Goal: Task Accomplishment & Management: Manage account settings

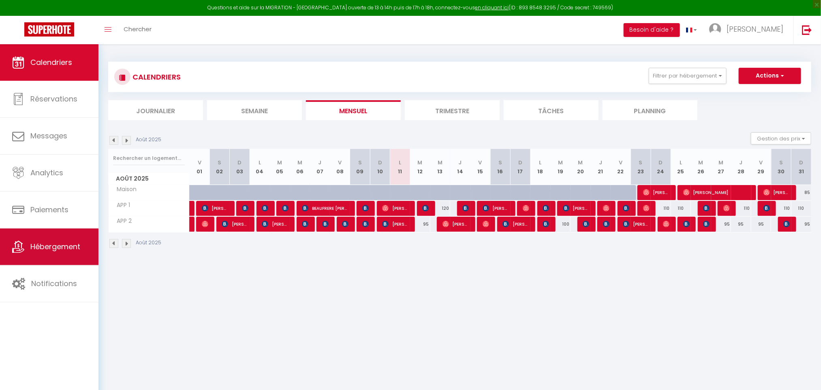
click at [38, 250] on span "Hébergement" at bounding box center [55, 246] width 50 height 10
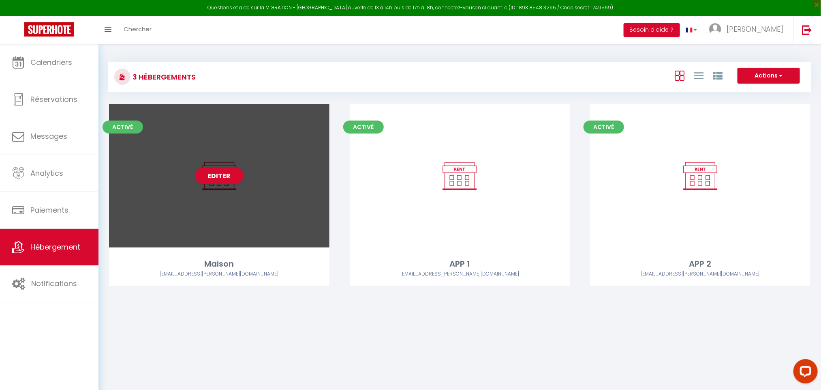
click at [258, 180] on div "Editer" at bounding box center [219, 175] width 221 height 143
select select "3"
select select "2"
select select "1"
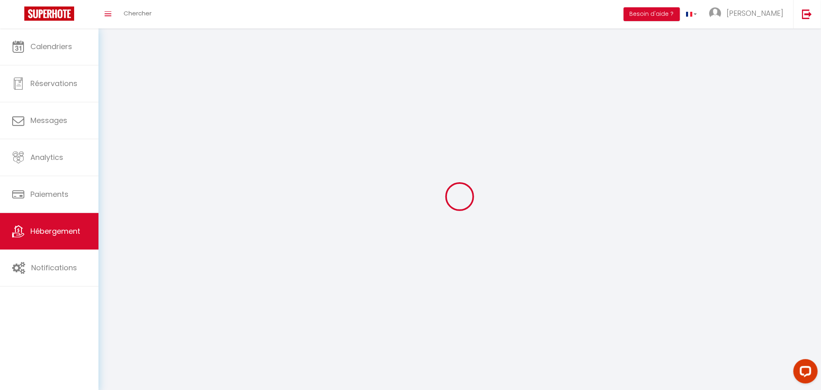
select select
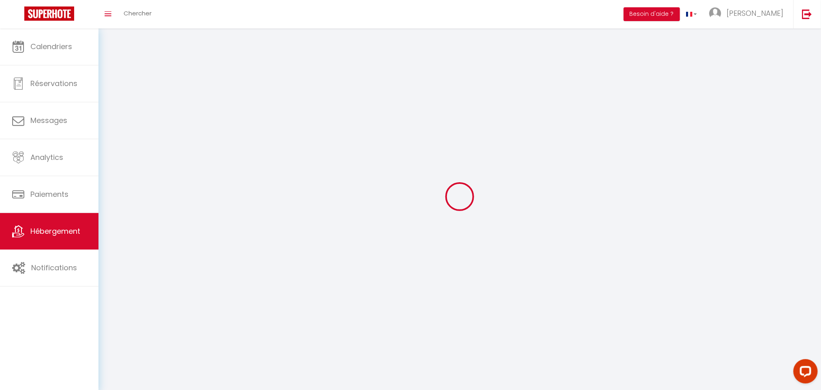
select select
checkbox input "false"
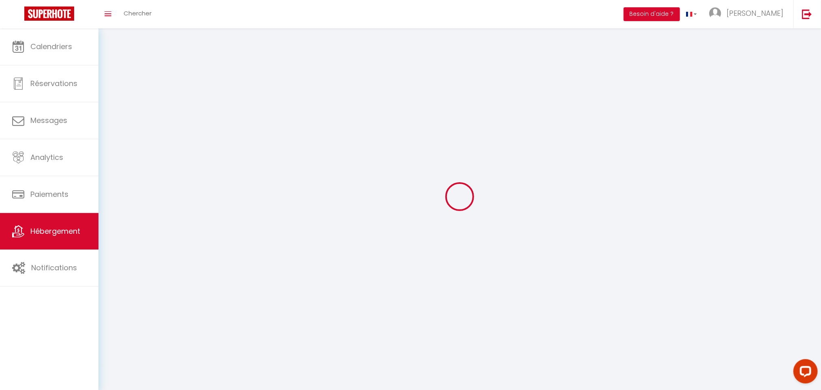
select select
select select "28"
select select
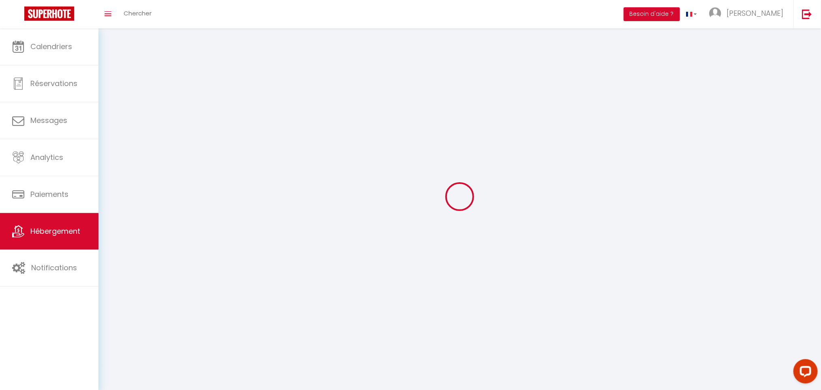
select select
checkbox input "false"
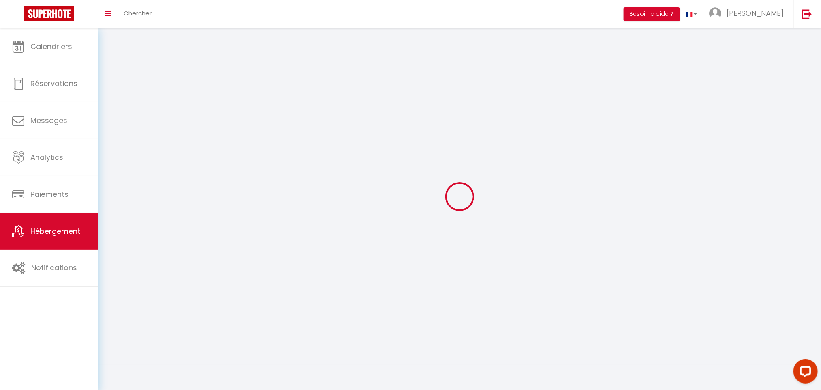
checkbox input "false"
select select
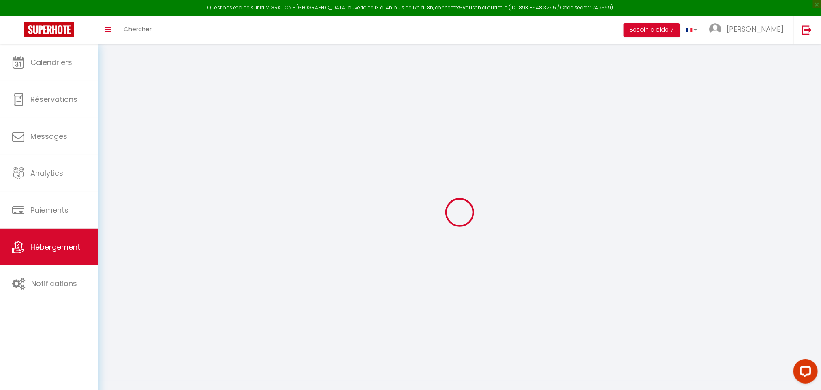
select select
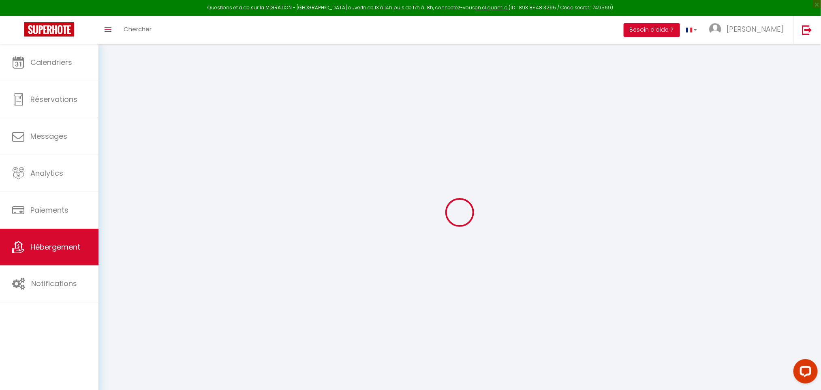
select select
checkbox input "false"
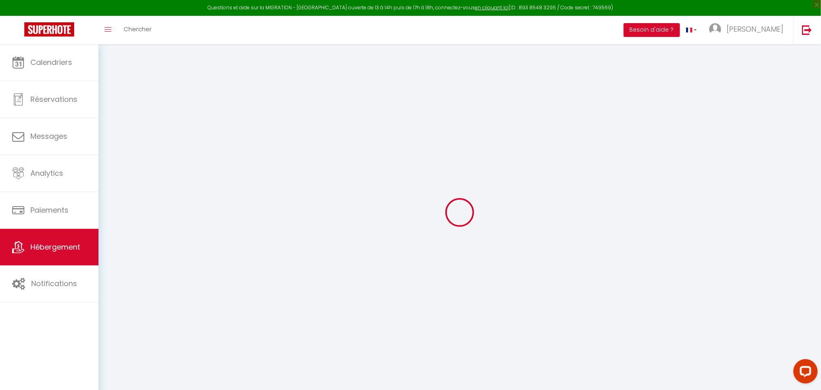
select select
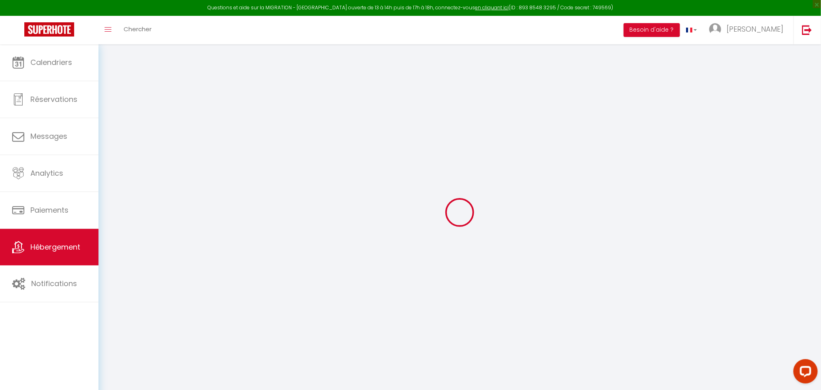
select select
checkbox input "false"
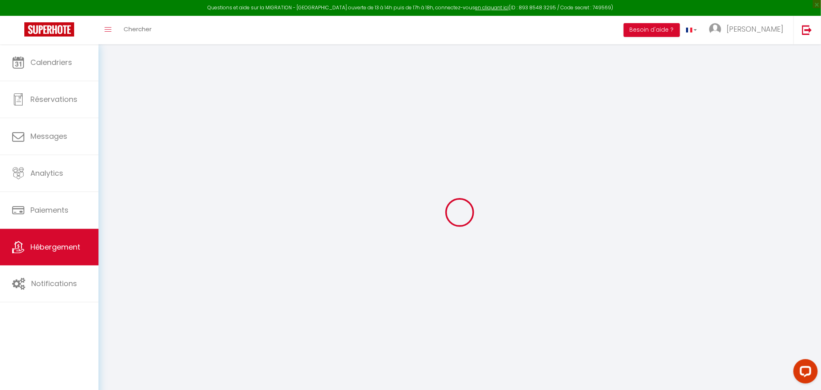
checkbox input "false"
select select
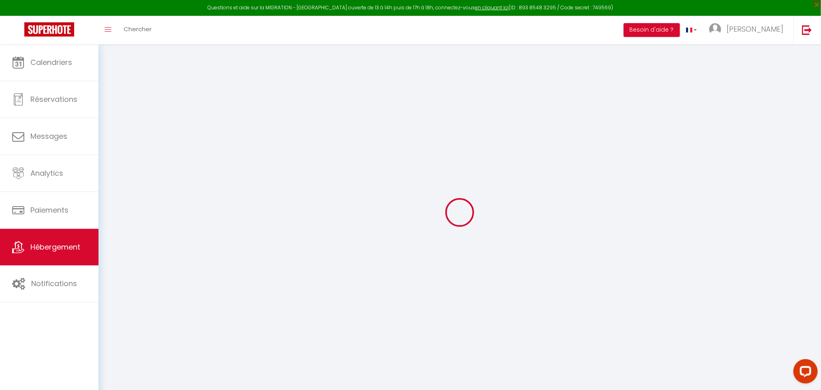
select select
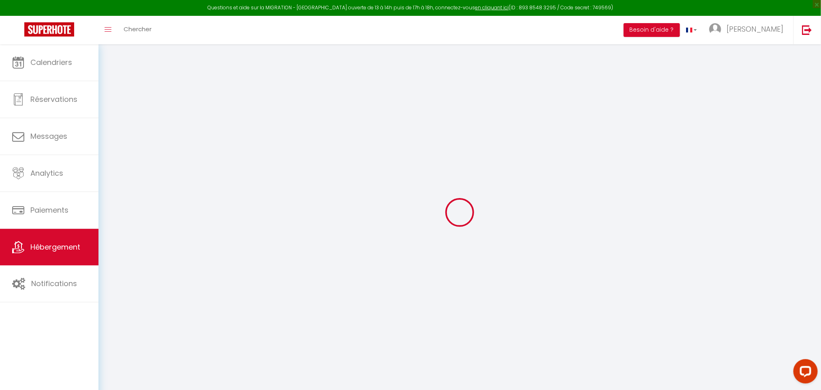
checkbox input "false"
select select
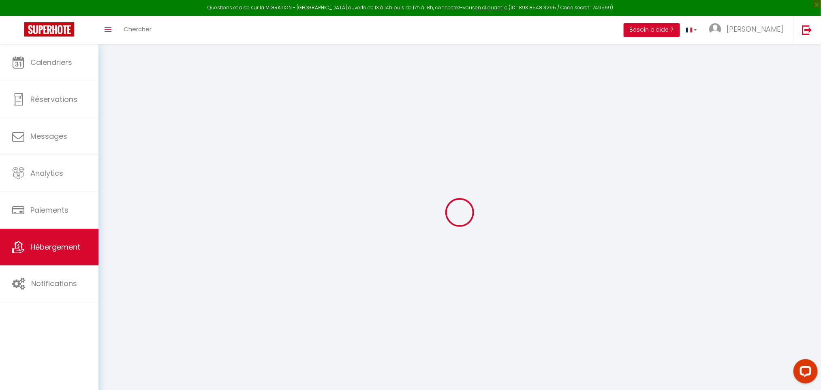
select select
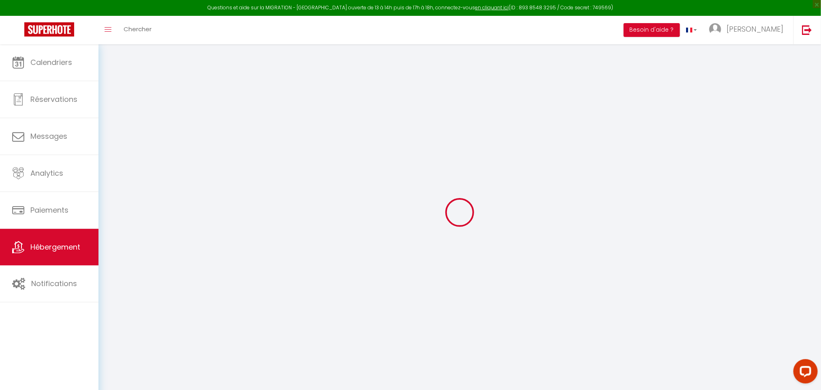
select select
checkbox input "false"
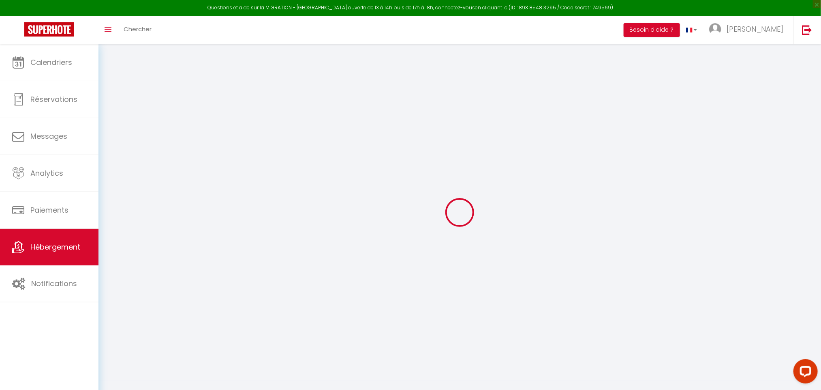
checkbox input "false"
select select
type input "Maison"
select select "houses"
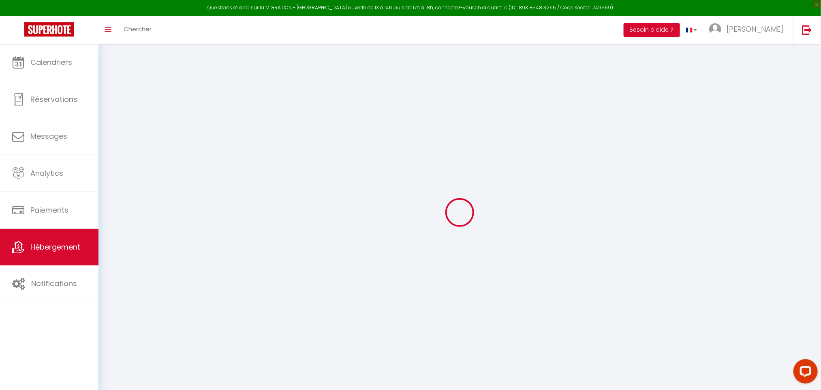
select select "6"
select select "3"
type input "90"
type input "10"
type input "90"
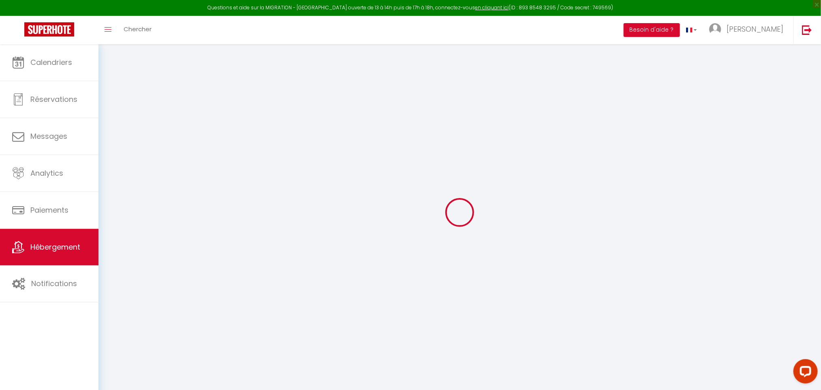
type input "500"
select select
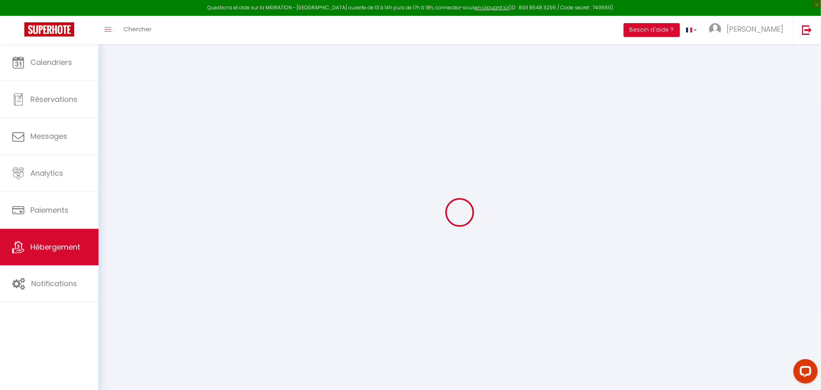
select select
type input "la pichardière"
type input "72270"
type input "villaines sous malicorne"
type input "[EMAIL_ADDRESS][PERSON_NAME][DOMAIN_NAME]"
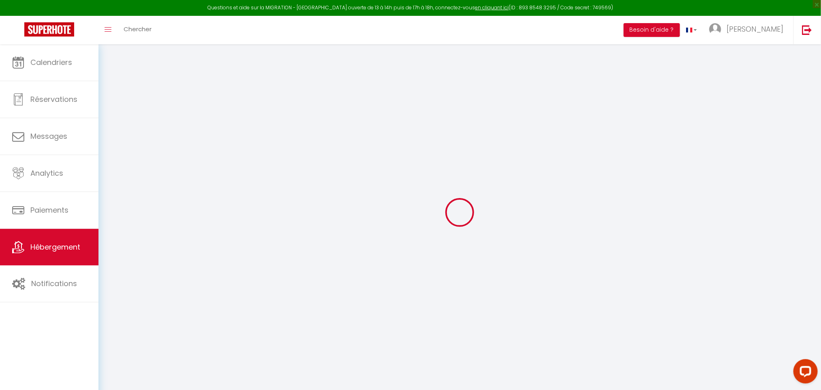
select select
checkbox input "true"
checkbox input "false"
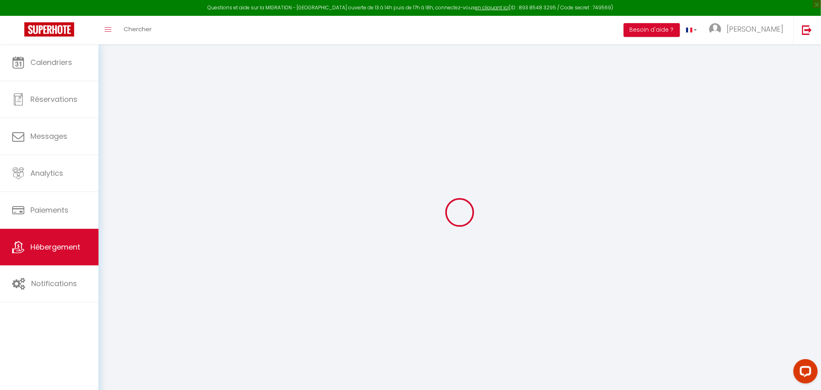
type input "0"
select select "6170"
select select
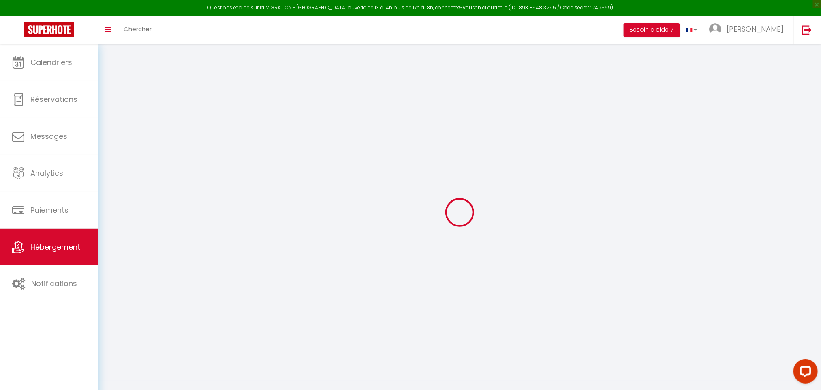
select select
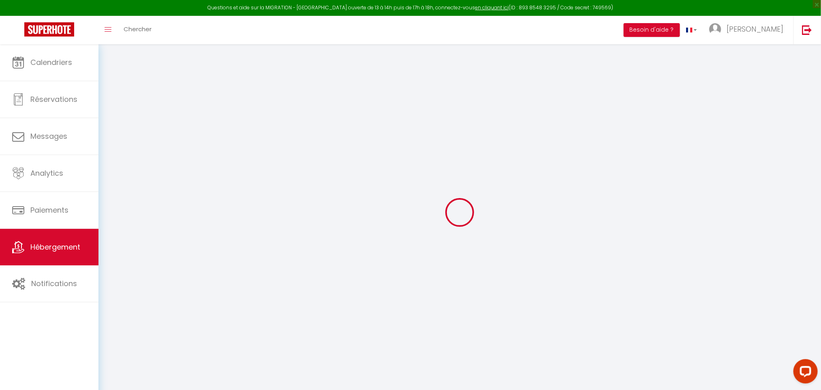
checkbox input "true"
checkbox input "false"
select select
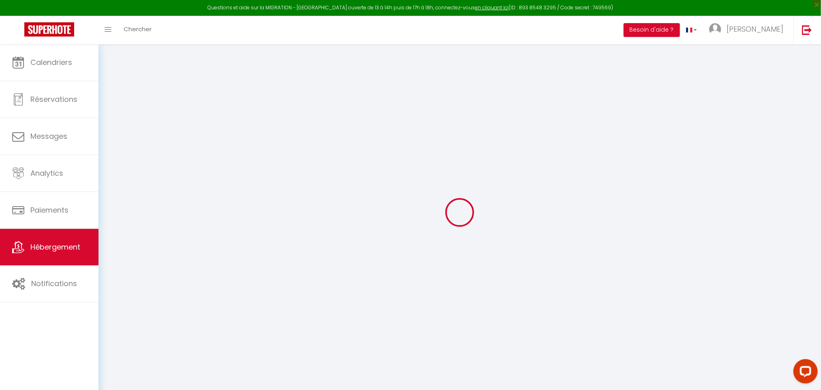
select select
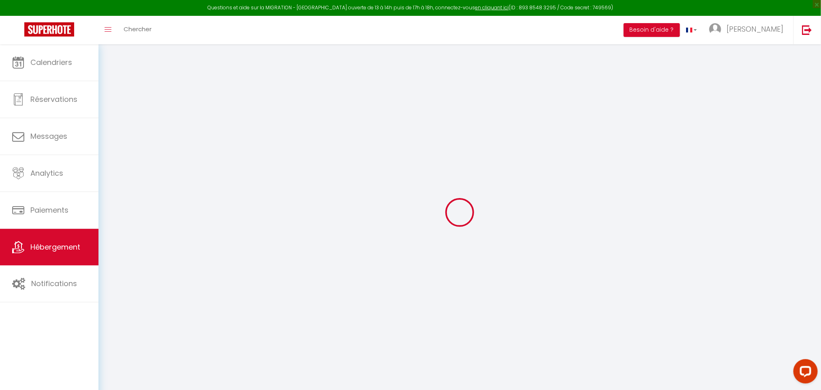
checkbox input "true"
checkbox input "false"
select select
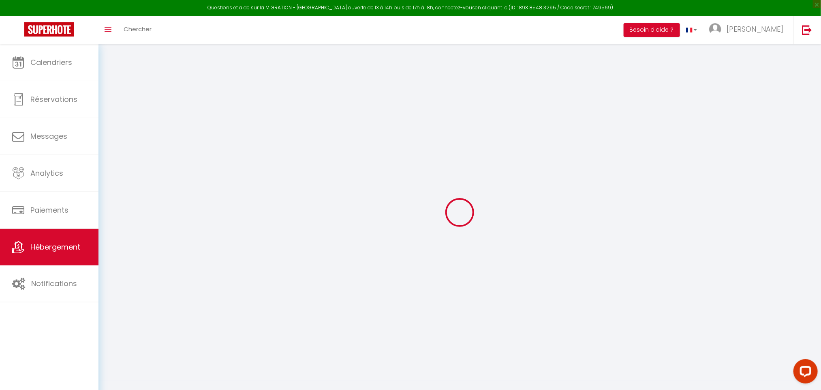
select select
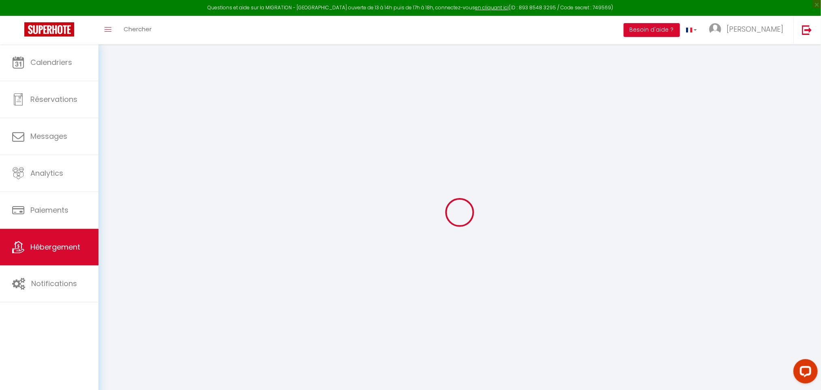
checkbox input "true"
checkbox input "false"
select select
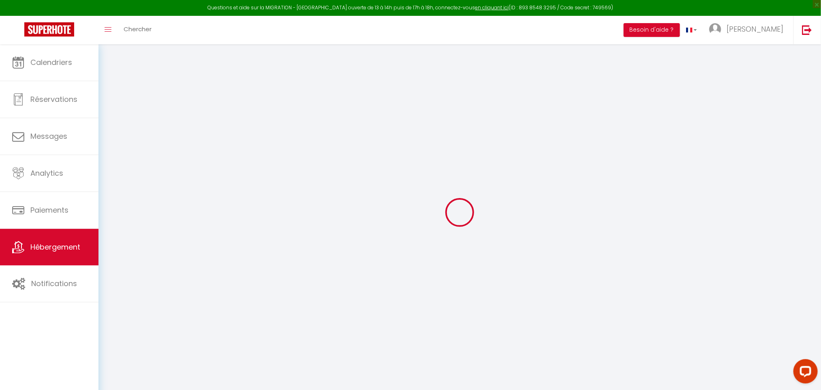
checkbox input "true"
checkbox input "false"
select select
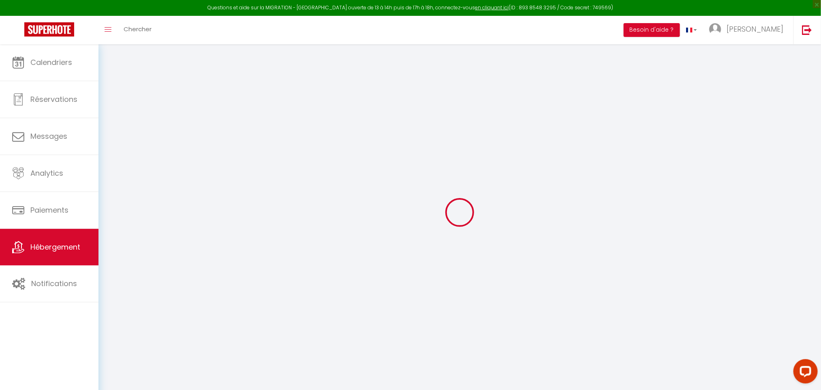
checkbox input "true"
checkbox input "false"
select select "15:00"
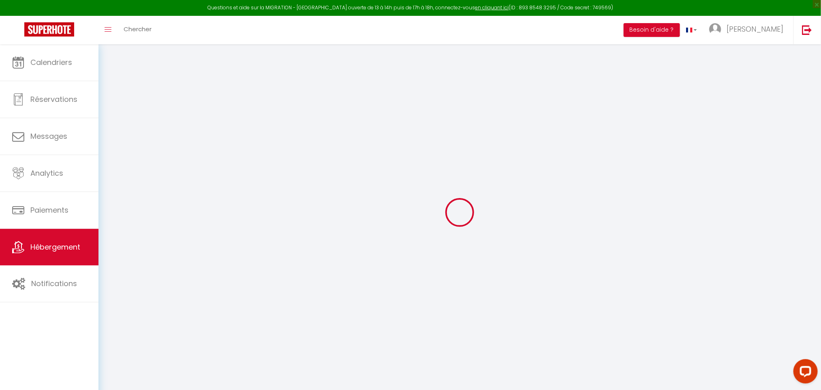
select select "23:45"
select select "11:00"
select select "30"
select select "120"
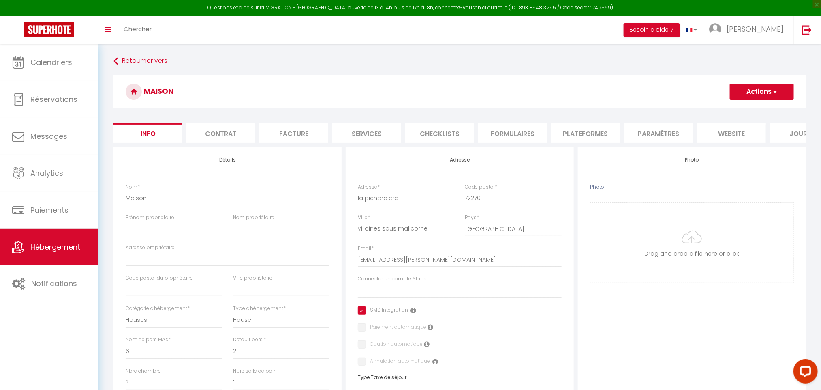
select select
checkbox input "true"
checkbox input "false"
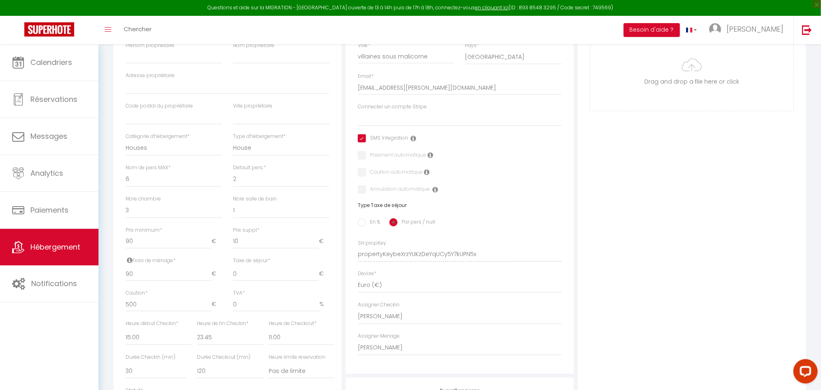
scroll to position [175, 0]
click at [149, 341] on select "00:00 00:15 00:30 00:45 01:00 01:15 01:30 01:45 02:00 02:15 02:30 02:45 03:00" at bounding box center [159, 333] width 66 height 15
select select "17:00"
click at [126, 336] on select "00:00 00:15 00:30 00:45 01:00 01:15 01:30 01:45 02:00 02:15 02:30 02:45 03:00" at bounding box center [159, 333] width 66 height 15
select select
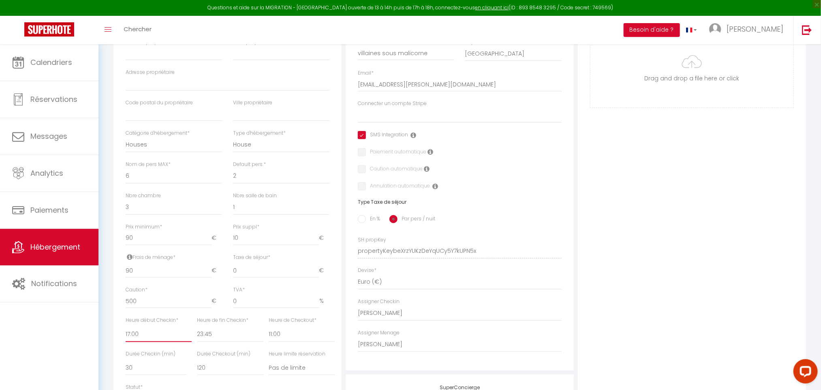
checkbox input "true"
checkbox input "false"
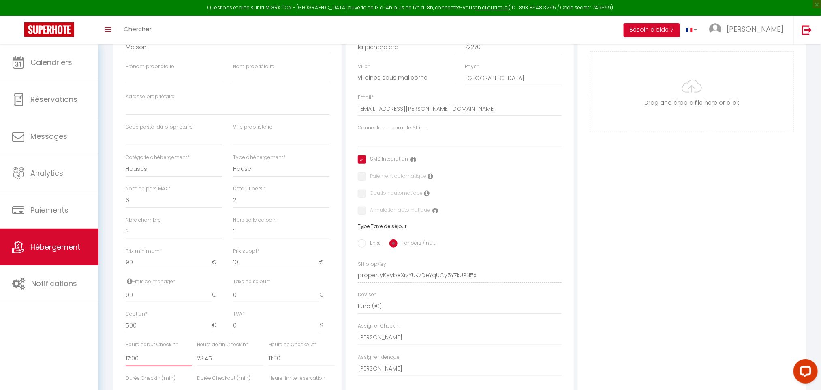
scroll to position [0, 0]
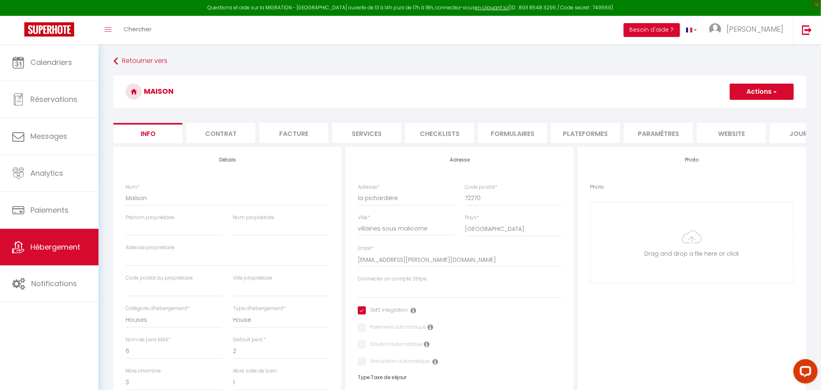
click at [225, 134] on li "Contrat" at bounding box center [220, 133] width 69 height 20
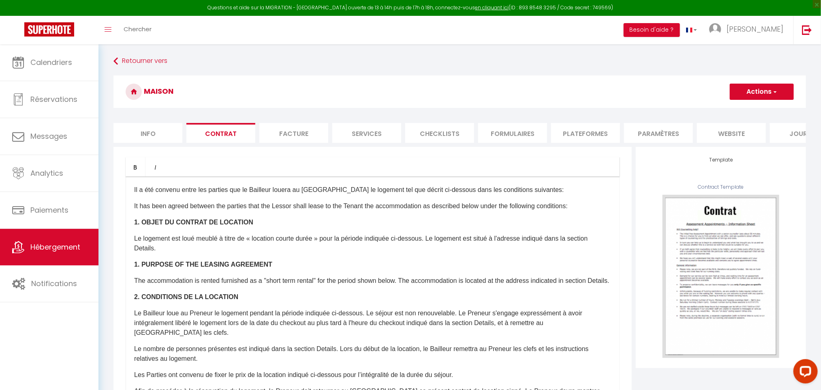
click at [353, 123] on li "Services" at bounding box center [366, 133] width 69 height 20
select select
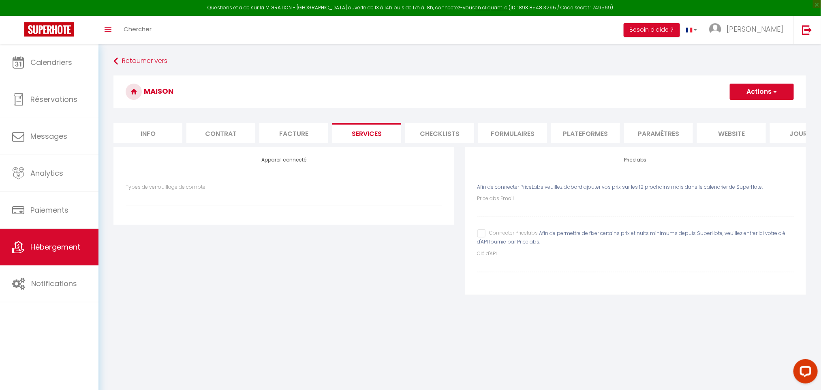
click at [637, 133] on li "Paramètres" at bounding box center [658, 133] width 69 height 20
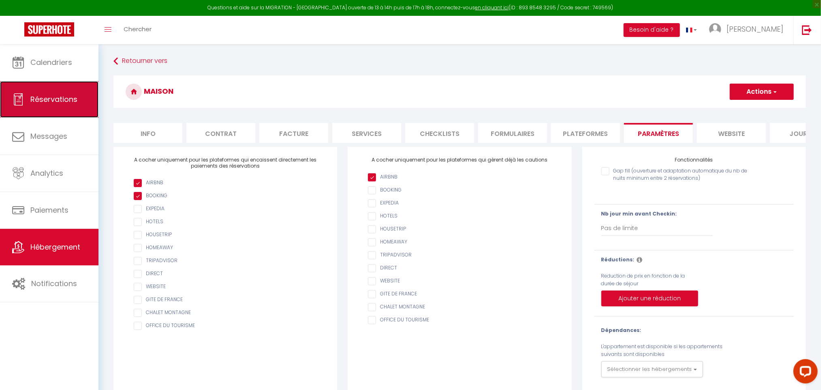
click at [47, 103] on span "Réservations" at bounding box center [53, 99] width 47 height 10
select select "not_cancelled"
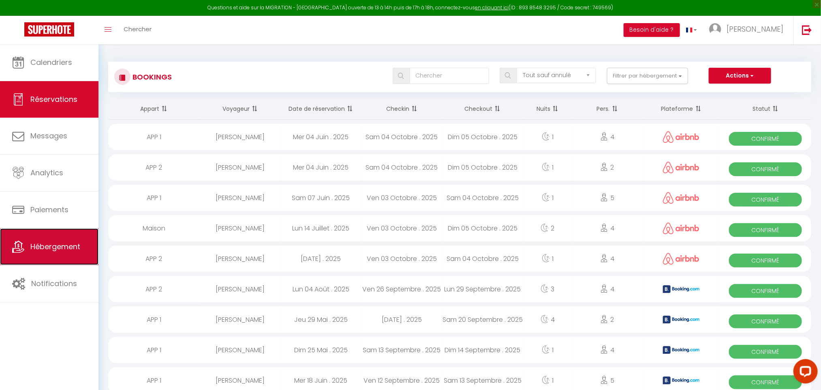
click at [42, 248] on span "Hébergement" at bounding box center [55, 246] width 50 height 10
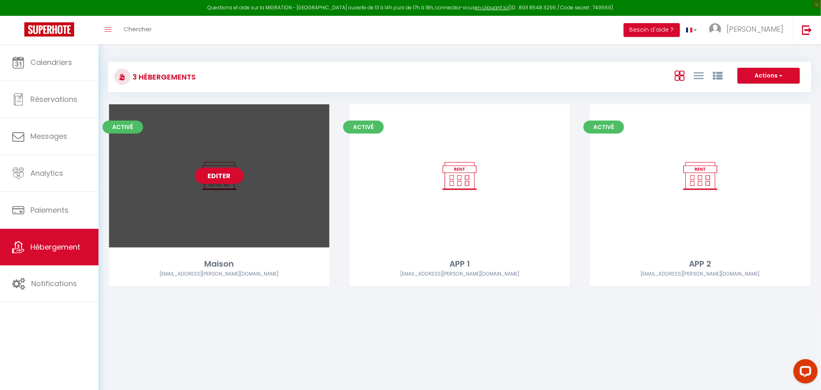
click at [177, 194] on div "Editer" at bounding box center [219, 175] width 221 height 143
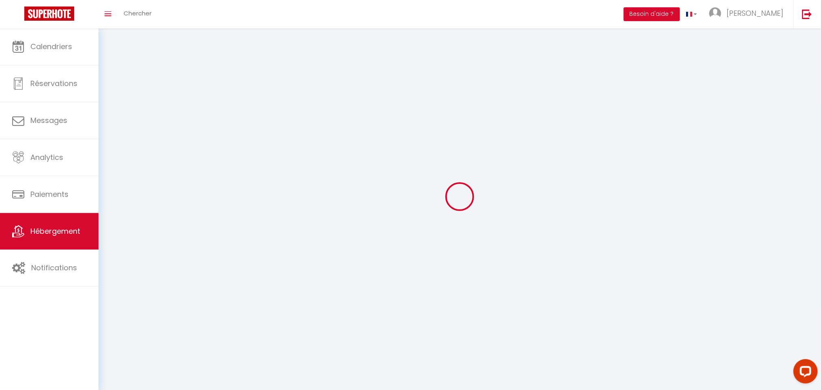
select select "1"
select select
select select "28"
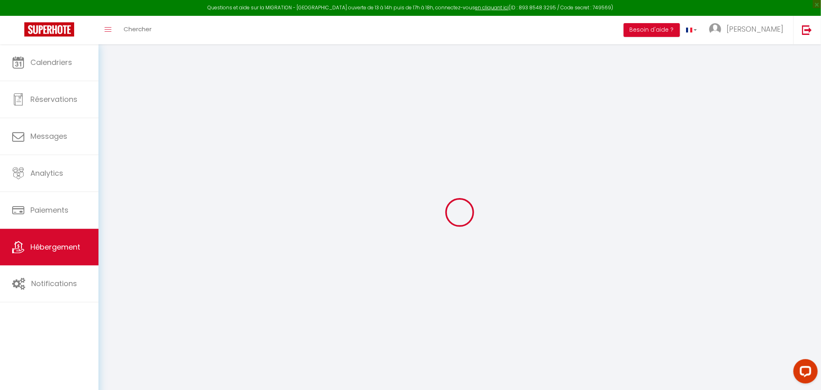
select select
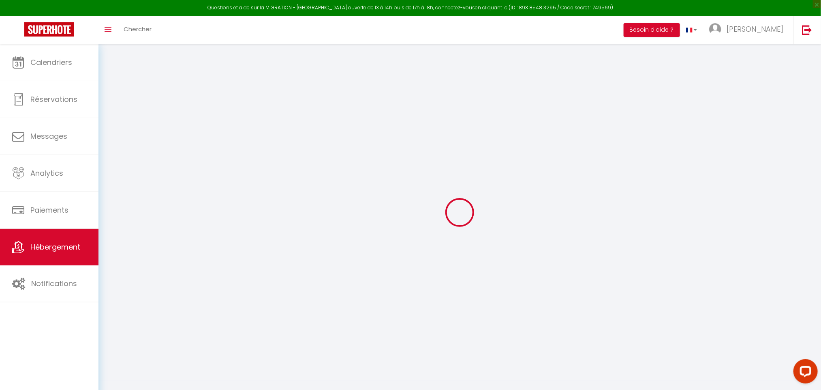
select select
checkbox input "false"
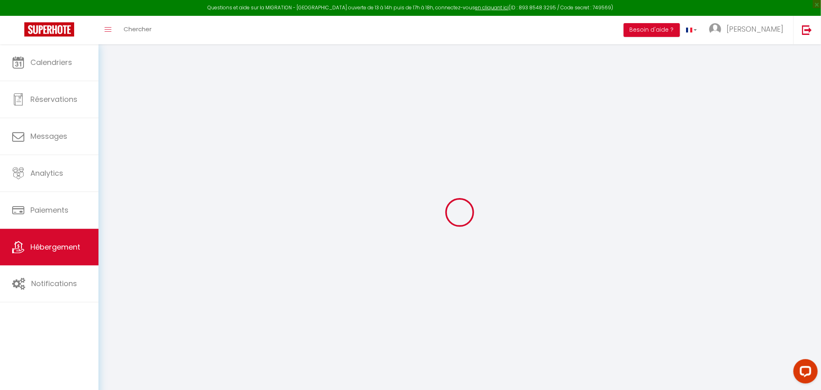
select select
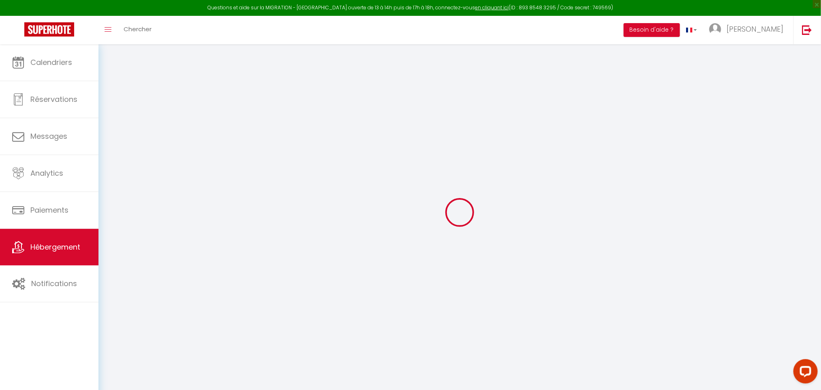
select select
checkbox input "false"
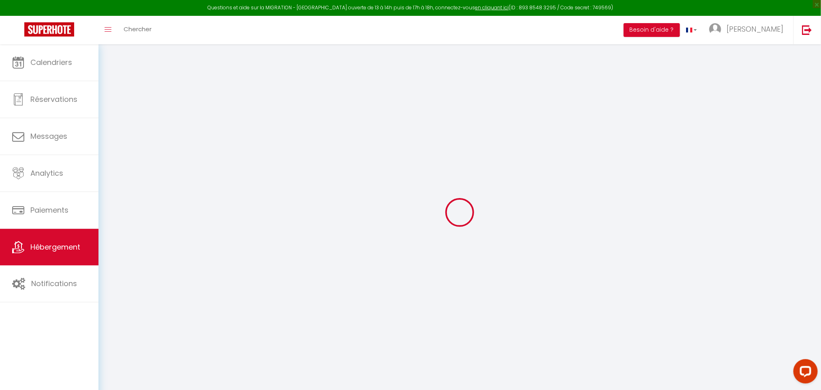
checkbox input "false"
select select
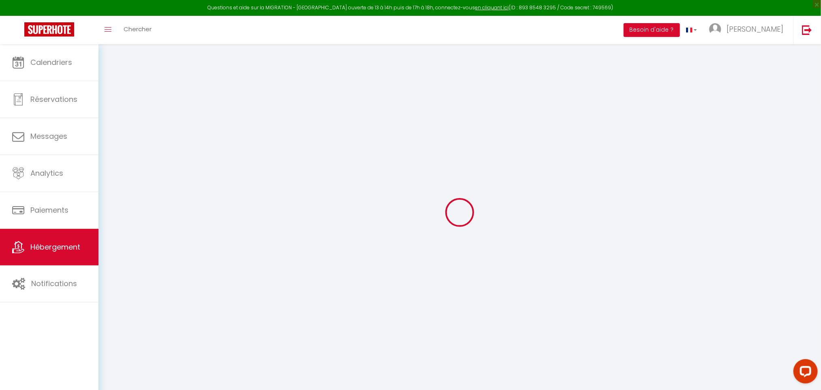
select select
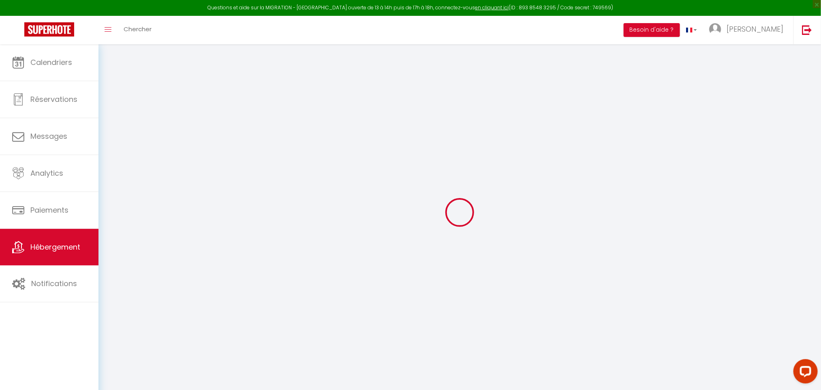
checkbox input "false"
select select
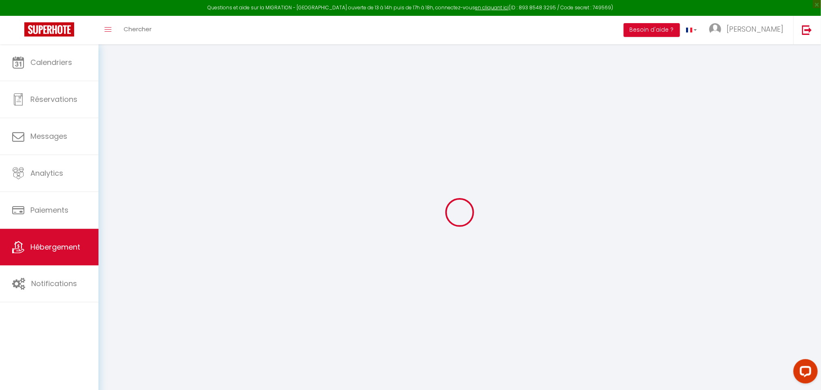
select select
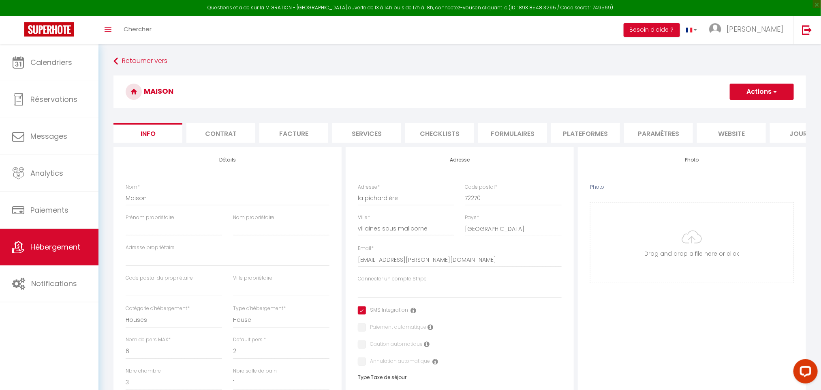
scroll to position [0, 36]
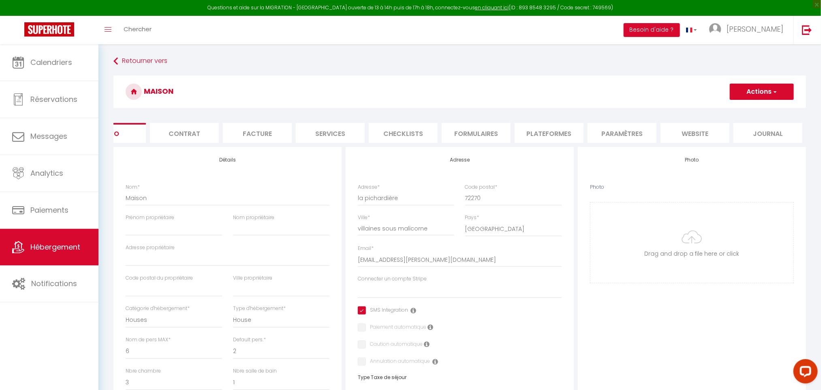
click at [772, 130] on li "Journal" at bounding box center [768, 133] width 69 height 20
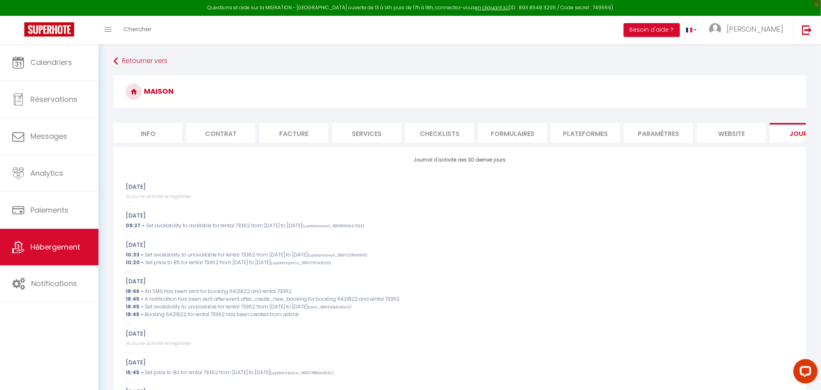
click at [158, 131] on li "Info" at bounding box center [148, 133] width 69 height 20
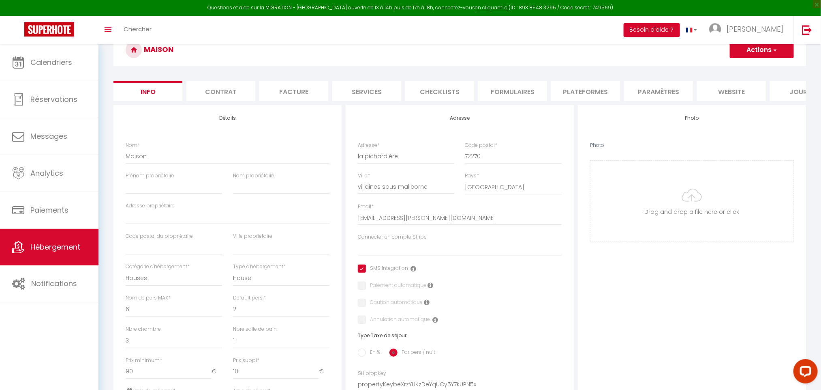
scroll to position [26, 0]
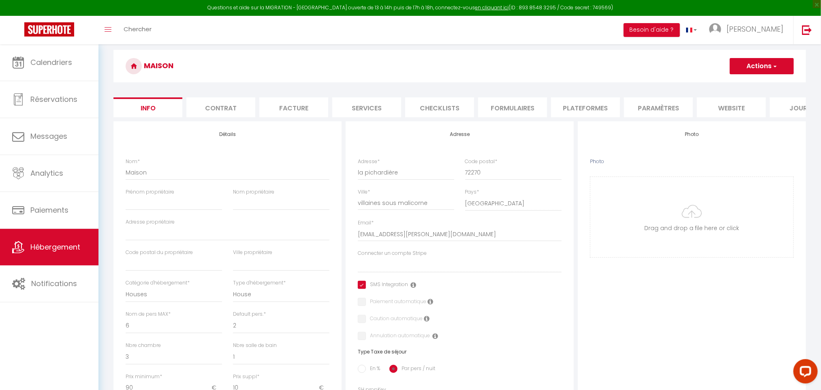
click at [439, 103] on li "Checklists" at bounding box center [439, 107] width 69 height 20
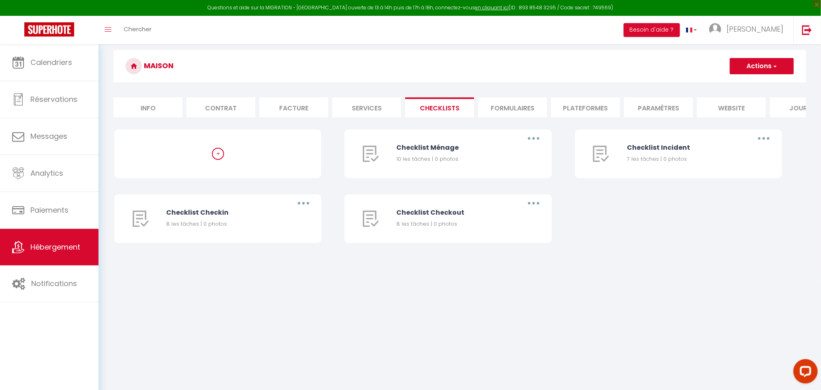
click at [371, 105] on li "Services" at bounding box center [366, 107] width 69 height 20
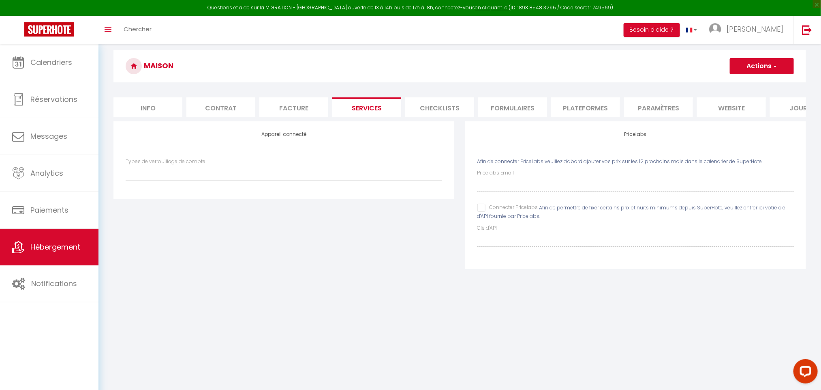
click at [137, 104] on li "Info" at bounding box center [148, 107] width 69 height 20
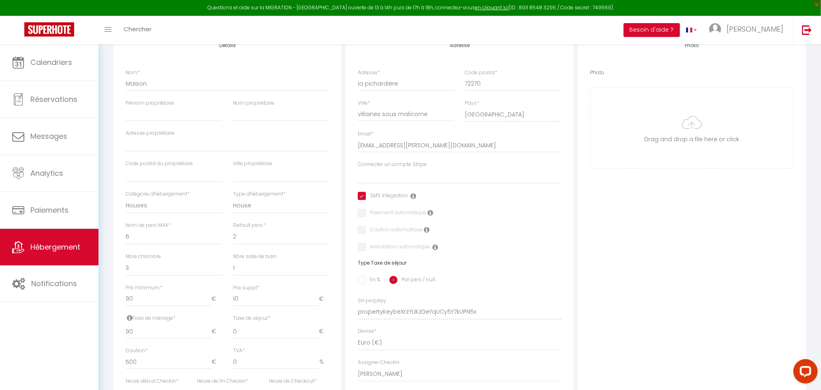
scroll to position [116, 0]
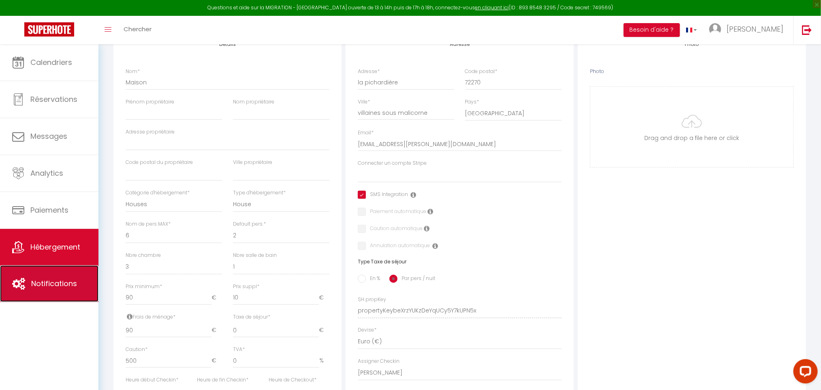
click at [54, 281] on span "Notifications" at bounding box center [54, 283] width 46 height 10
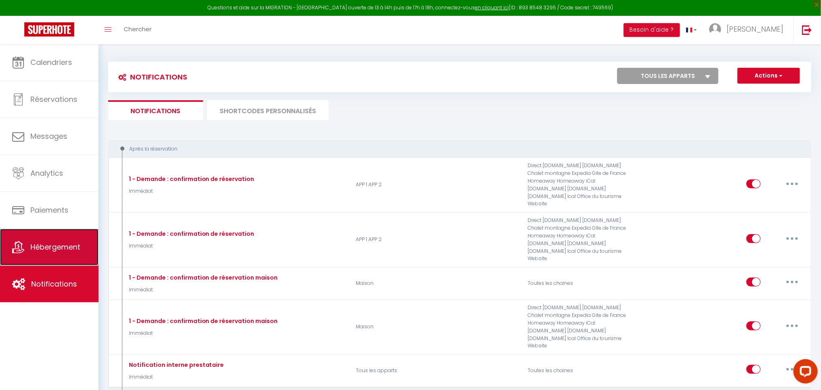
click at [45, 251] on span "Hébergement" at bounding box center [55, 247] width 50 height 10
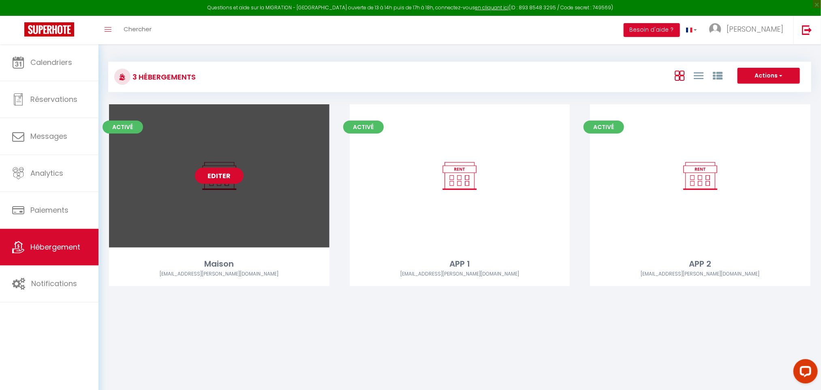
click at [210, 168] on link "Editer" at bounding box center [219, 175] width 49 height 16
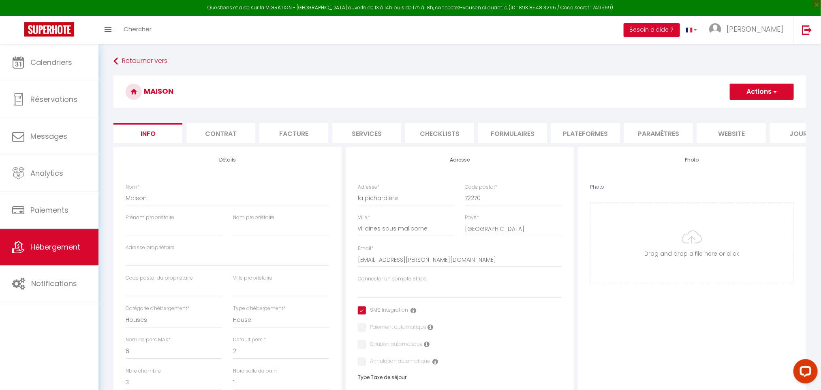
click at [765, 93] on button "Actions" at bounding box center [762, 92] width 64 height 16
click at [208, 193] on div "Nom * Maison" at bounding box center [228, 194] width 204 height 22
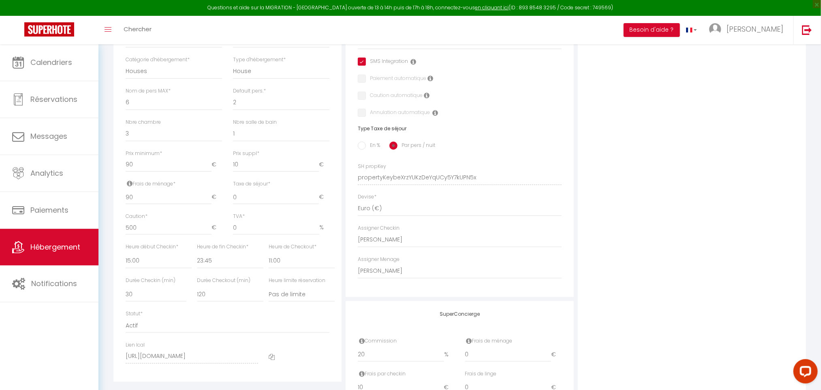
scroll to position [249, 0]
click at [680, 33] on button "Besoin d'aide ?" at bounding box center [652, 30] width 56 height 14
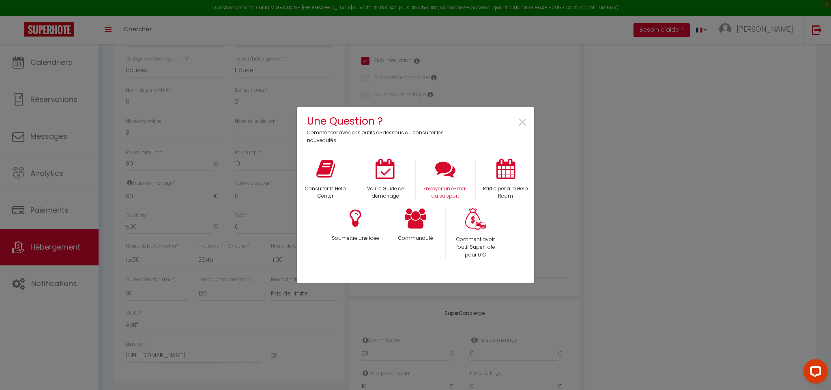
click at [431, 179] on div "Envoyer un e-mail au support" at bounding box center [446, 180] width 60 height 42
click at [454, 179] on div "Envoyer un e-mail au support" at bounding box center [446, 180] width 60 height 42
click at [438, 190] on p "Envoyer un e-mail au support" at bounding box center [445, 192] width 49 height 15
click at [523, 128] on span "×" at bounding box center [522, 123] width 11 height 26
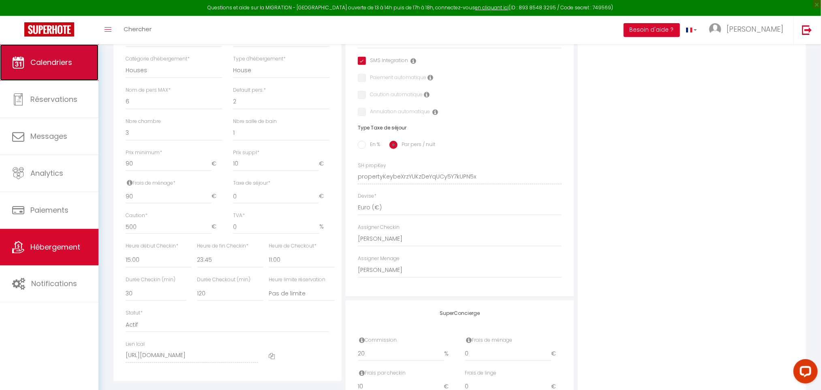
click at [51, 59] on span "Calendriers" at bounding box center [51, 62] width 42 height 10
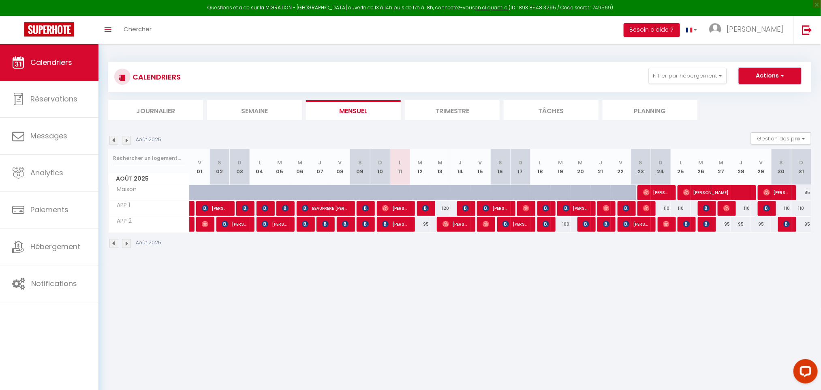
click at [761, 82] on button "Actions" at bounding box center [770, 76] width 62 height 16
click at [722, 27] on img at bounding box center [715, 29] width 12 height 12
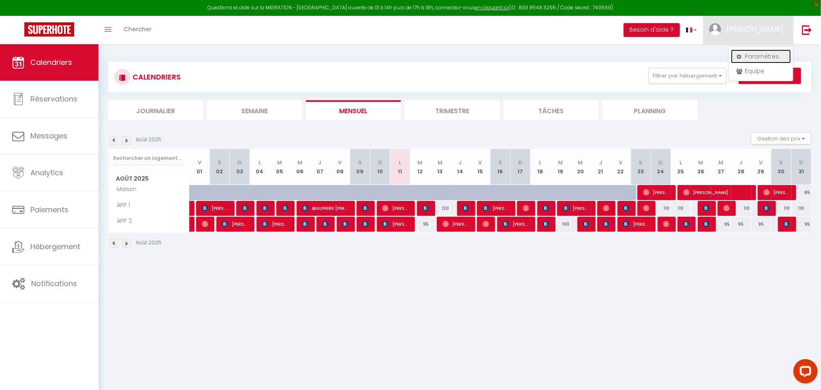
click at [758, 52] on link "Paramètres" at bounding box center [761, 56] width 60 height 14
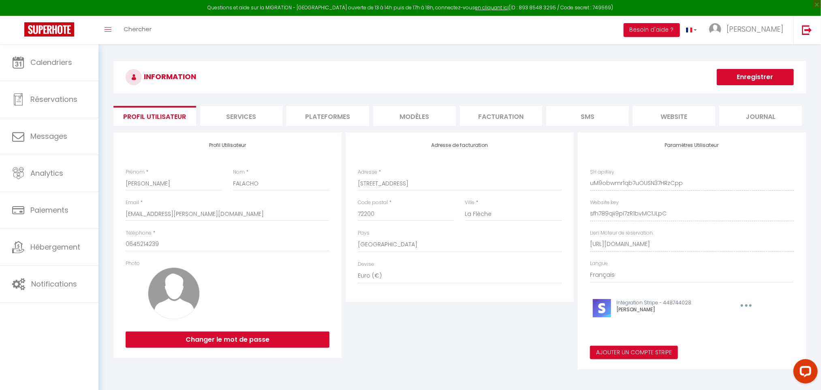
click at [312, 103] on div "INFORMATION Enregistrer Profil Utilisateur Services Plateformes MODÈLES Factura…" at bounding box center [460, 216] width 693 height 311
click at [311, 116] on li "Plateformes" at bounding box center [328, 116] width 83 height 20
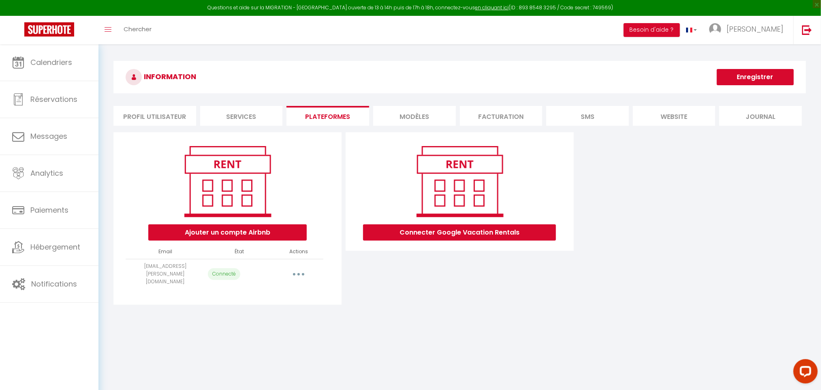
click at [260, 115] on li "Services" at bounding box center [241, 116] width 83 height 20
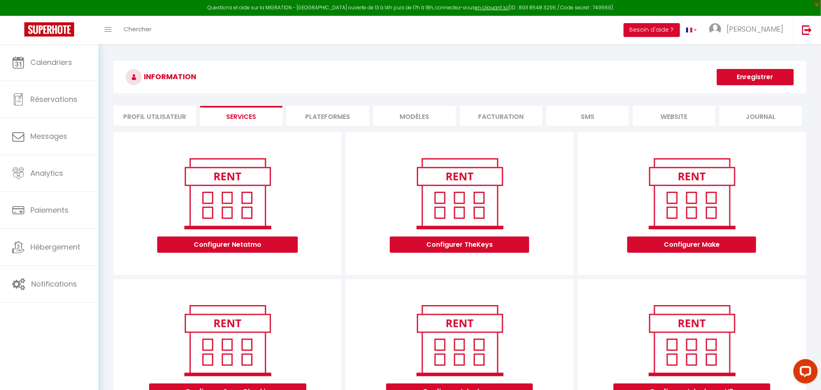
click at [497, 106] on li "Facturation" at bounding box center [501, 116] width 83 height 20
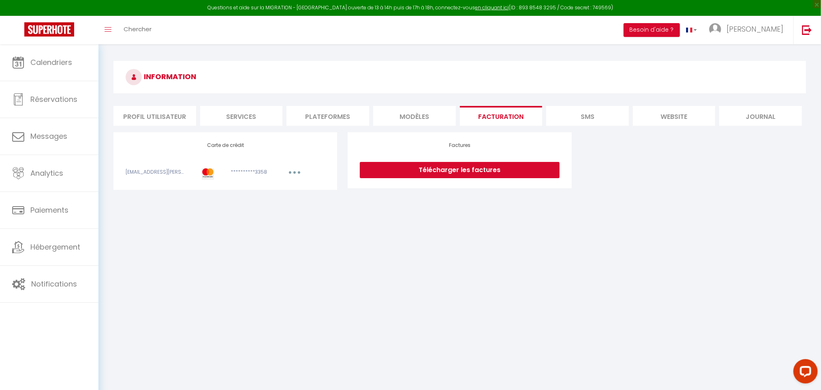
click at [437, 105] on div "INFORMATION Profil Utilisateur Services Plateformes MODÈLES Facturation SMS web…" at bounding box center [460, 126] width 693 height 131
click at [417, 113] on li "MODÈLES" at bounding box center [414, 116] width 83 height 20
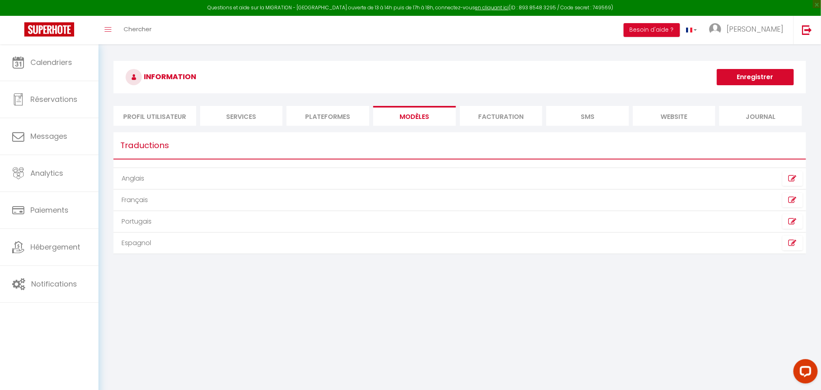
click at [763, 120] on li "Journal" at bounding box center [761, 116] width 83 height 20
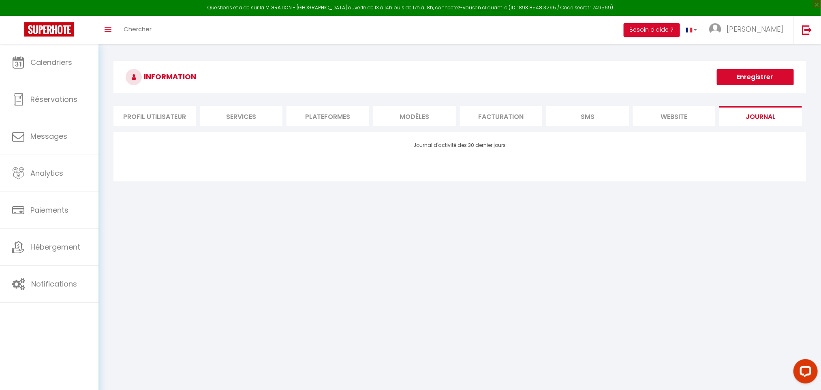
click at [587, 119] on li "SMS" at bounding box center [587, 116] width 83 height 20
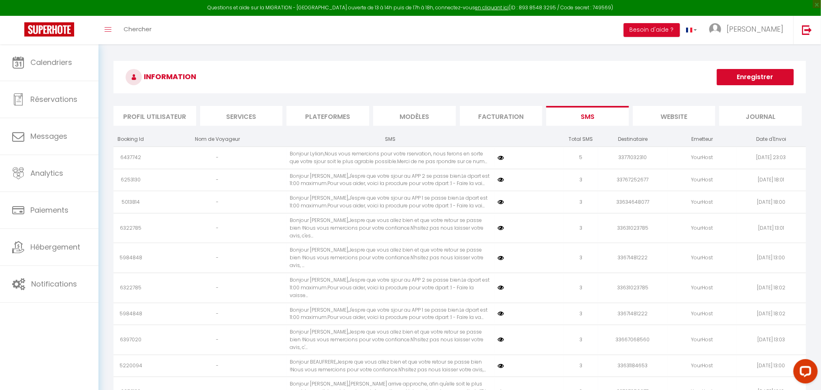
click at [165, 121] on li "Profil Utilisateur" at bounding box center [155, 116] width 83 height 20
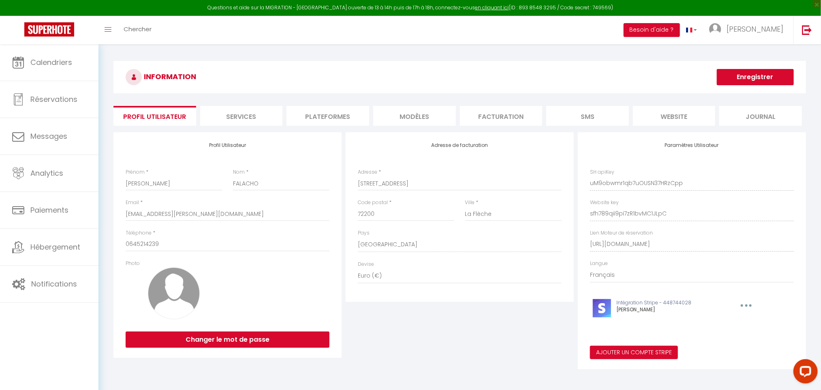
scroll to position [44, 0]
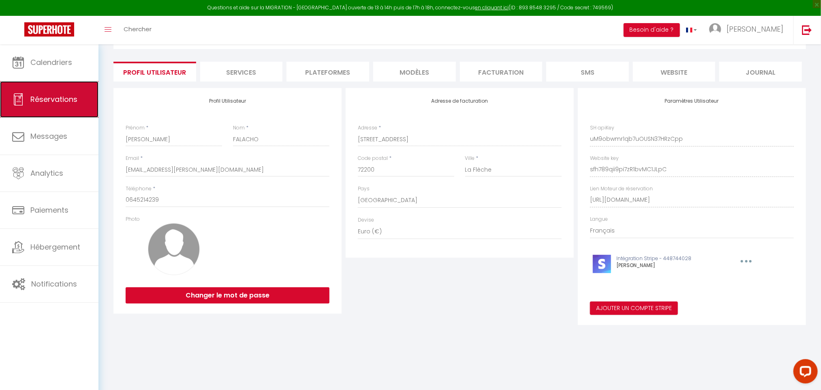
click at [46, 103] on span "Réservations" at bounding box center [53, 99] width 47 height 10
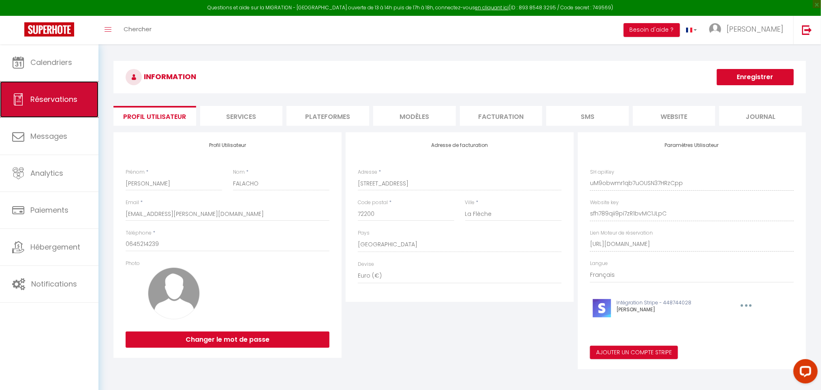
click at [40, 107] on link "Réservations" at bounding box center [49, 99] width 99 height 36
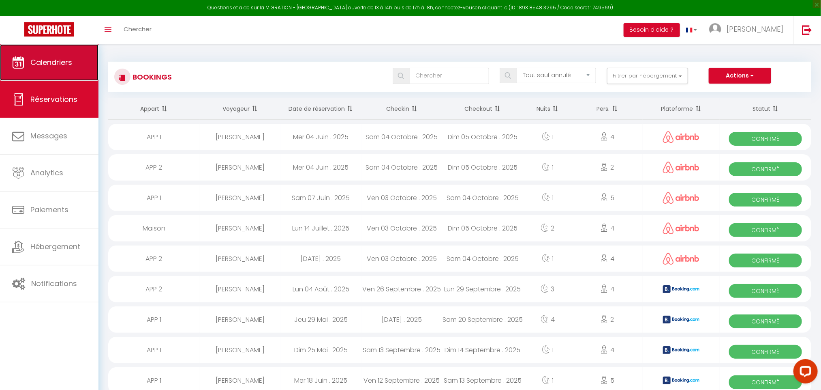
click at [11, 75] on link "Calendriers" at bounding box center [49, 62] width 99 height 36
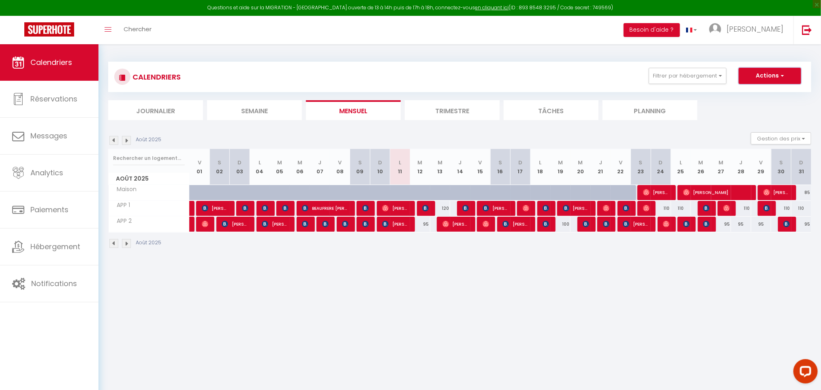
click at [769, 72] on button "Actions" at bounding box center [770, 76] width 62 height 16
click at [785, 133] on button "Gestion des prix" at bounding box center [781, 138] width 60 height 12
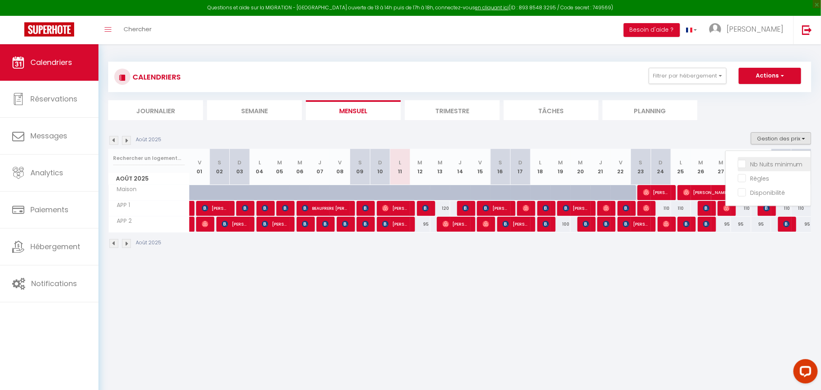
click at [763, 159] on input "Nb Nuits minimum" at bounding box center [774, 163] width 73 height 8
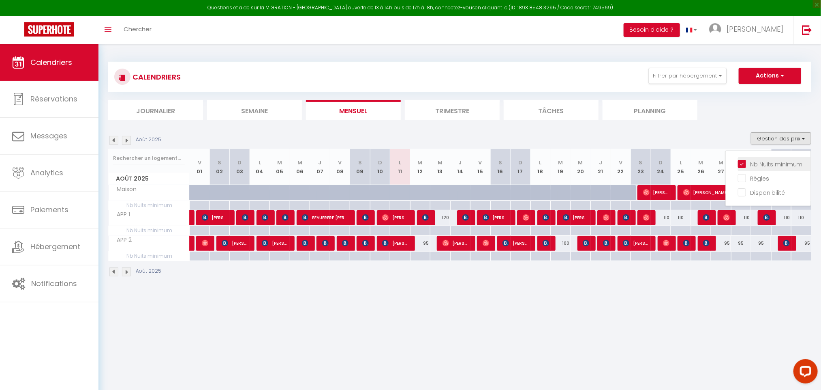
click at [761, 165] on input "Nb Nuits minimum" at bounding box center [774, 163] width 73 height 8
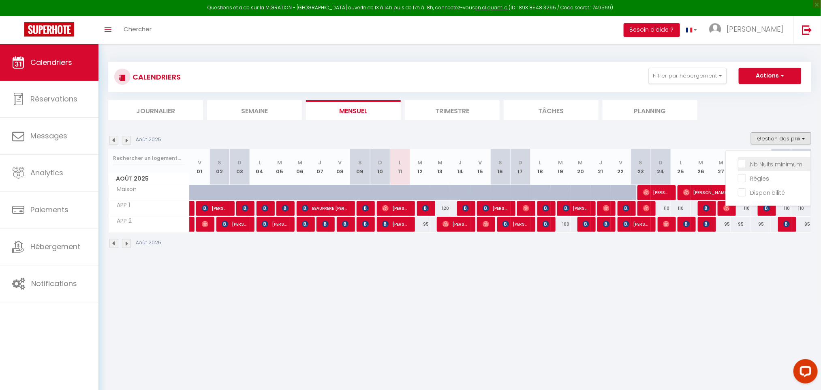
click at [761, 165] on input "Nb Nuits minimum" at bounding box center [774, 163] width 73 height 8
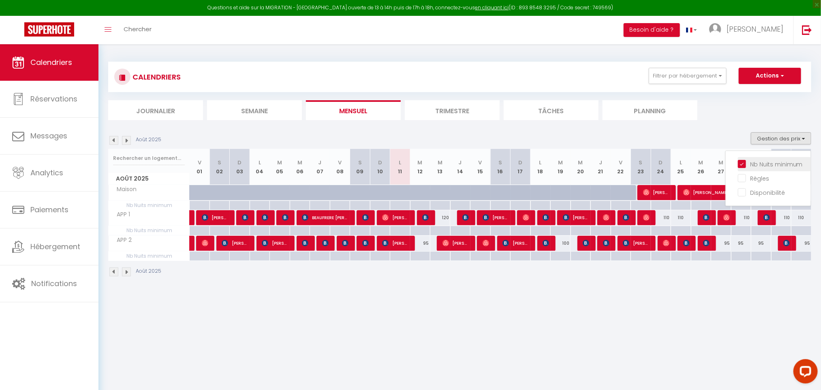
click at [761, 165] on input "Nb Nuits minimum" at bounding box center [774, 163] width 73 height 8
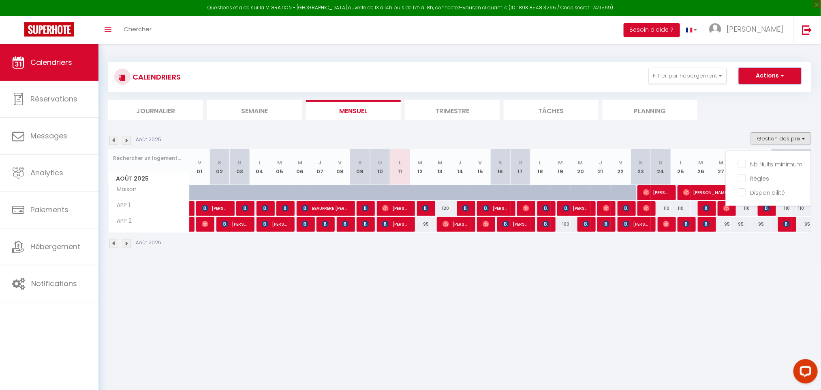
click at [778, 73] on button "Actions" at bounding box center [770, 76] width 62 height 16
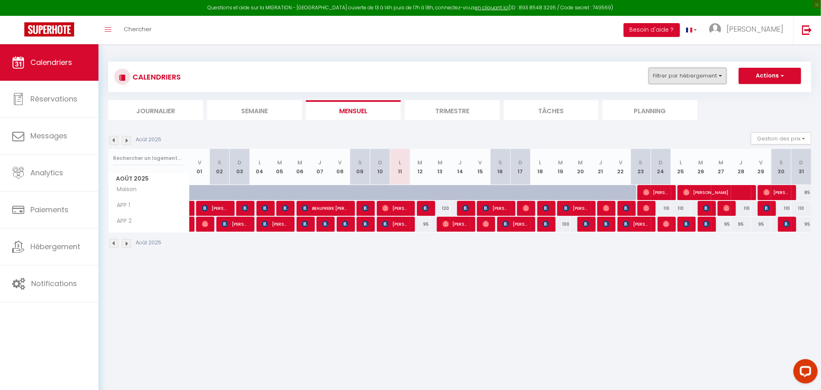
click at [694, 78] on button "Filtrer par hébergement" at bounding box center [688, 76] width 78 height 16
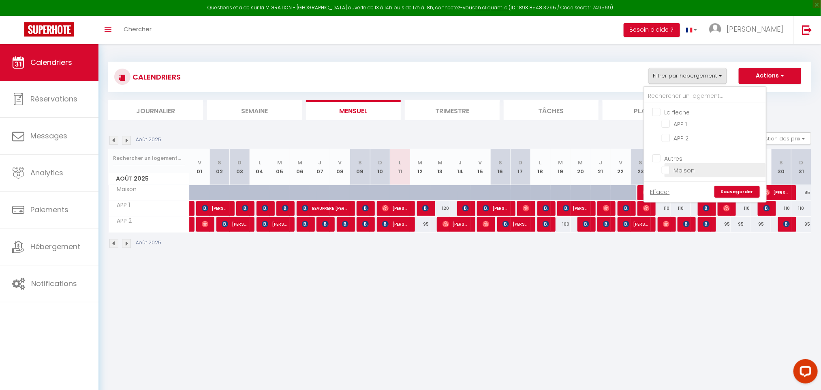
click at [665, 168] on input "Maison" at bounding box center [712, 169] width 101 height 8
click at [734, 302] on body "Questions et aide sur la MIGRATION - [GEOGRAPHIC_DATA] ouverte de 13 à 14h puis…" at bounding box center [410, 239] width 821 height 390
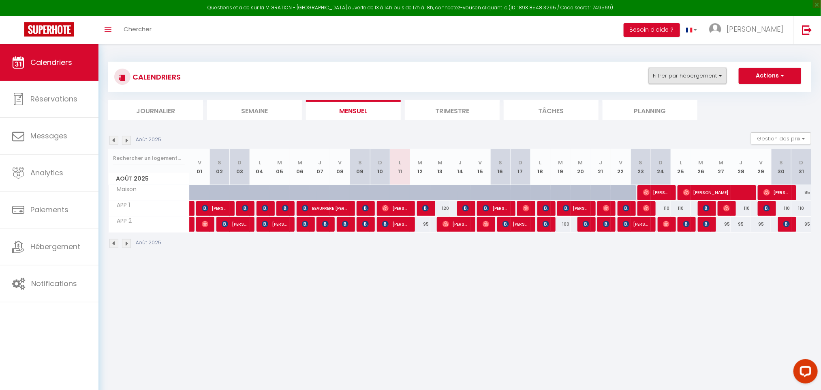
click at [698, 74] on button "Filtrer par hébergement" at bounding box center [688, 76] width 78 height 16
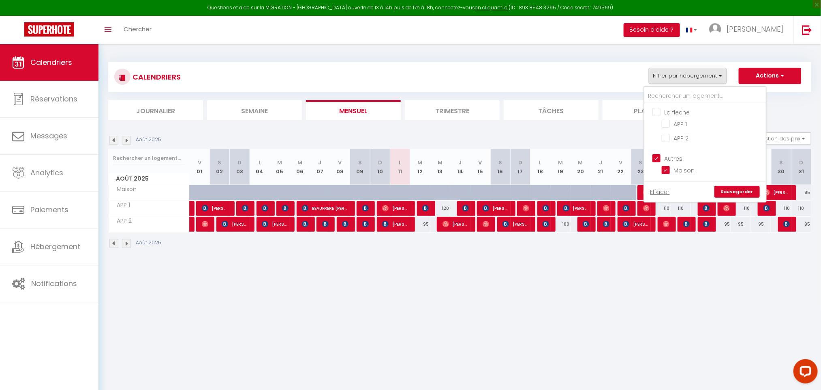
click at [737, 189] on link "Sauvegarder" at bounding box center [737, 192] width 45 height 12
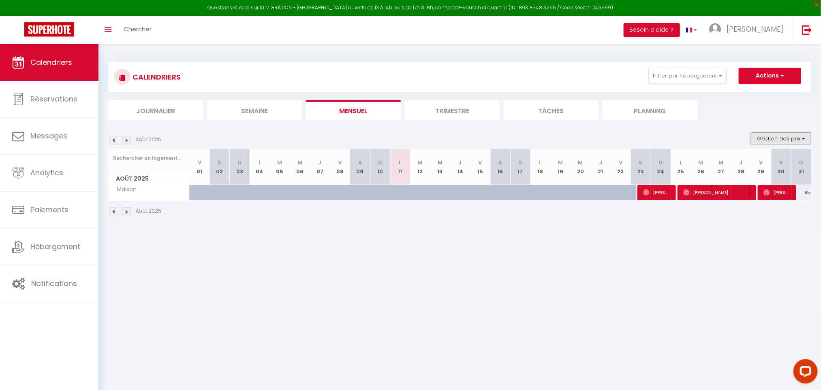
click at [768, 133] on button "Gestion des prix" at bounding box center [781, 138] width 60 height 12
click at [764, 157] on li "Nb Nuits minimum" at bounding box center [774, 164] width 73 height 14
click at [772, 132] on button "Gestion des prix" at bounding box center [781, 138] width 60 height 12
click at [757, 174] on input "Règles" at bounding box center [774, 178] width 73 height 8
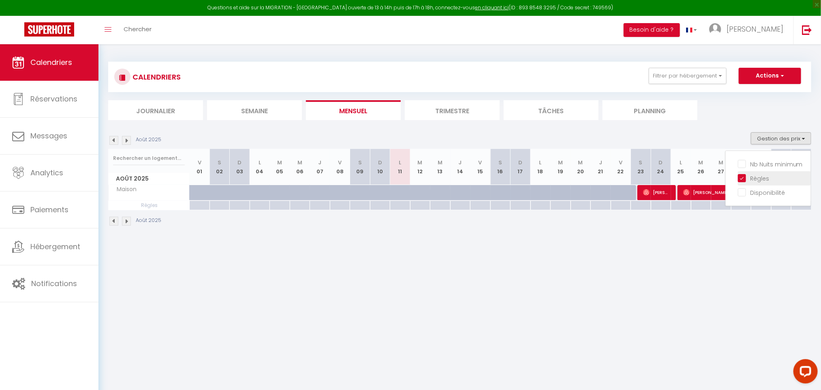
click at [757, 174] on input "Règles" at bounding box center [774, 178] width 73 height 8
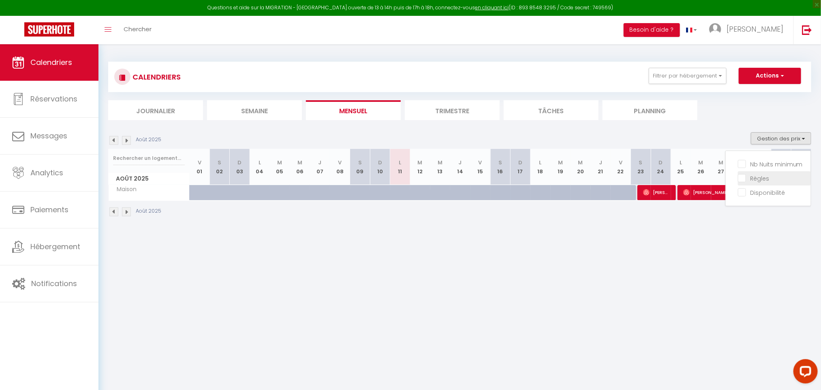
click at [757, 174] on input "Règles" at bounding box center [774, 178] width 73 height 8
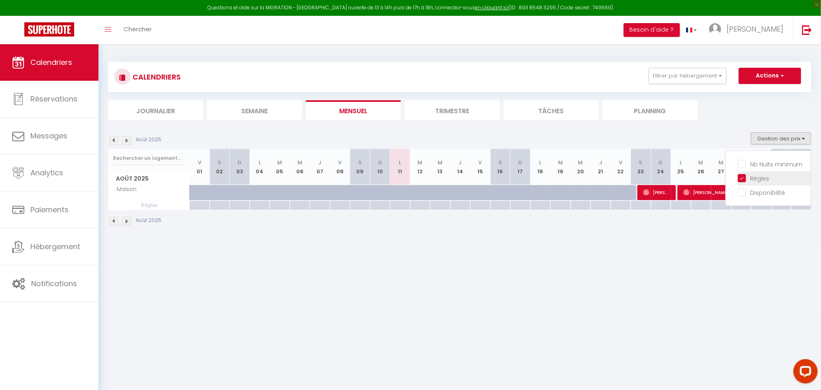
click at [757, 174] on input "Règles" at bounding box center [774, 178] width 73 height 8
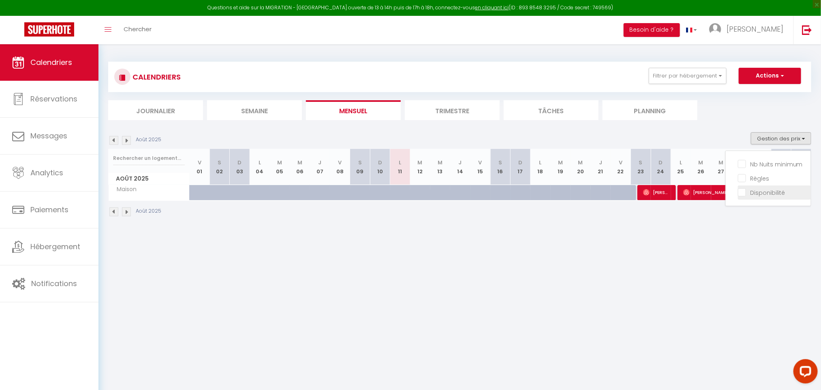
click at [754, 192] on input "Disponibilité" at bounding box center [774, 192] width 73 height 8
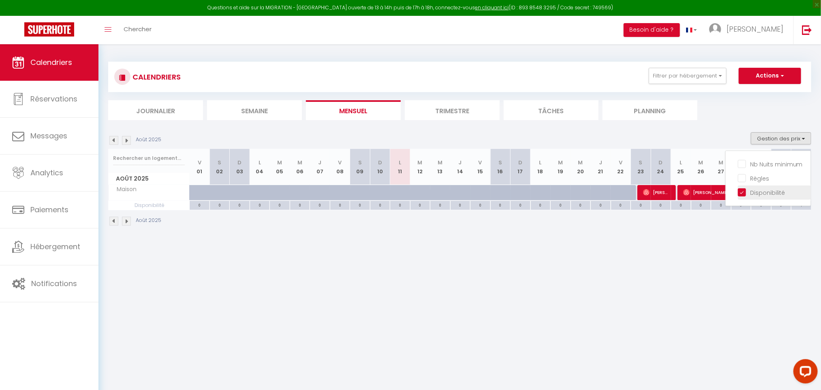
click at [746, 190] on input "Disponibilité" at bounding box center [774, 192] width 73 height 8
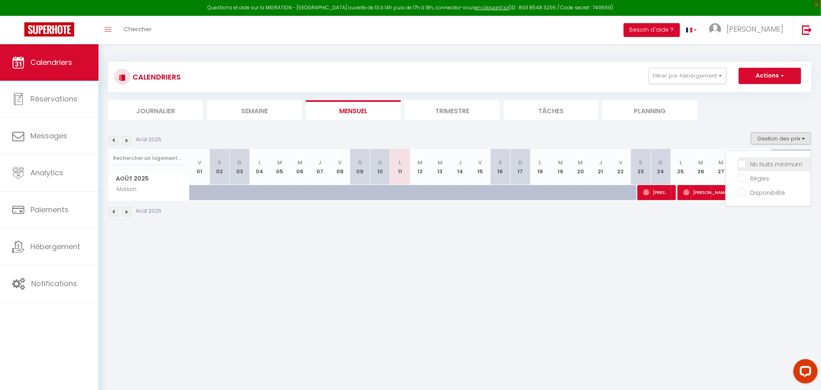
click at [747, 164] on input "Nb Nuits minimum" at bounding box center [774, 163] width 73 height 8
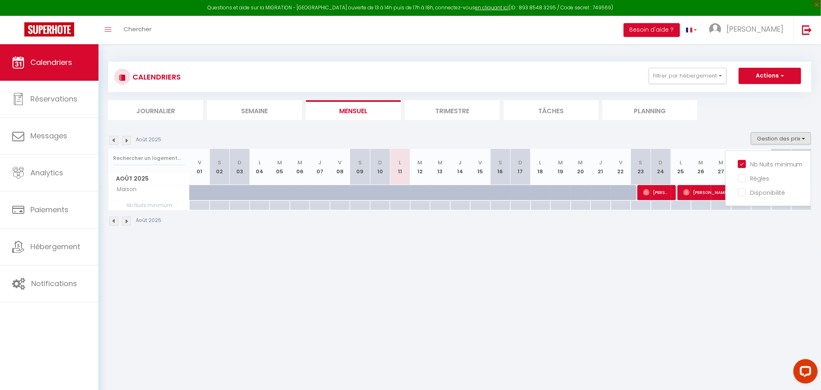
click at [652, 204] on div at bounding box center [661, 205] width 20 height 9
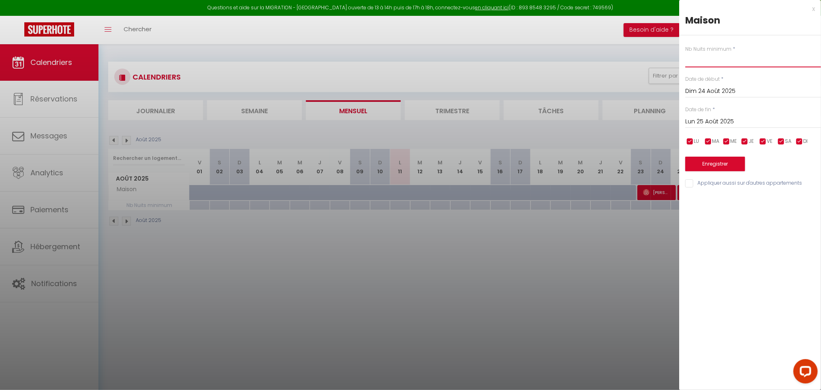
click at [708, 60] on input "text" at bounding box center [754, 60] width 136 height 15
click at [697, 92] on input "Dim 24 Août 2025" at bounding box center [754, 91] width 136 height 11
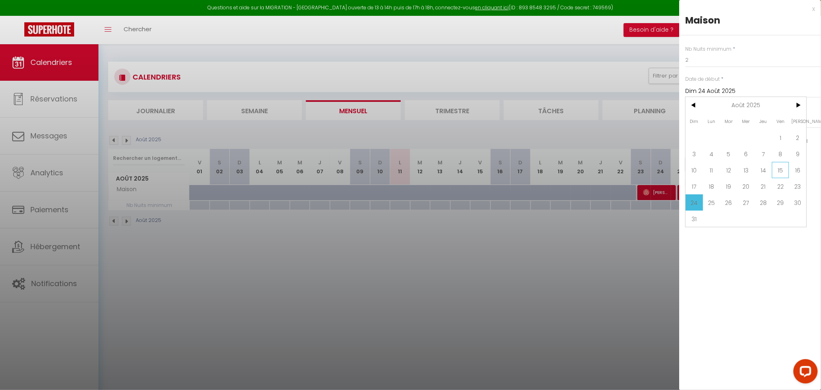
click at [781, 167] on span "15" at bounding box center [780, 170] width 17 height 16
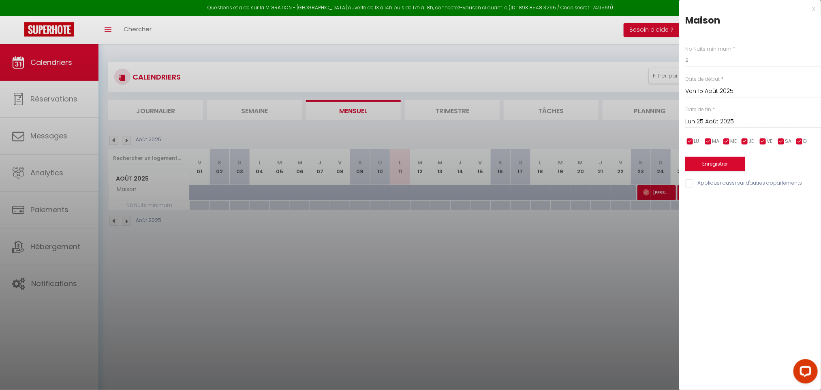
click at [741, 119] on input "Lun 25 Août 2025" at bounding box center [754, 121] width 136 height 11
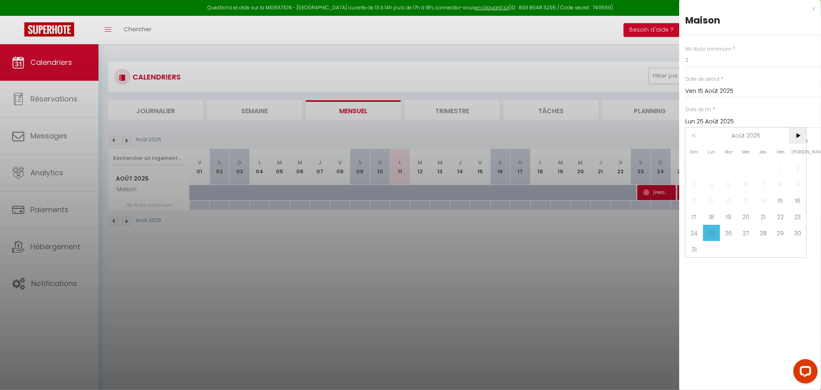
click at [794, 131] on span ">" at bounding box center [797, 135] width 17 height 16
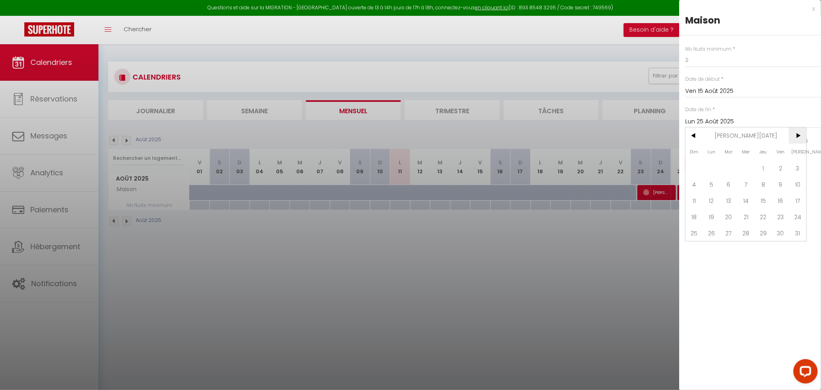
click at [794, 131] on span ">" at bounding box center [797, 135] width 17 height 16
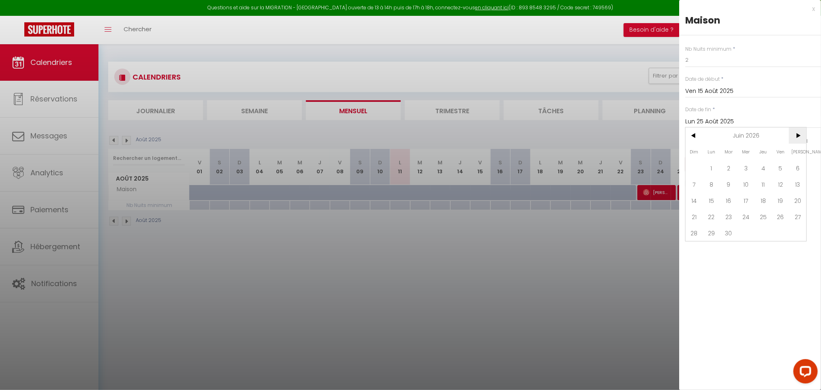
click at [794, 131] on span ">" at bounding box center [797, 135] width 17 height 16
click at [694, 135] on span "<" at bounding box center [694, 135] width 17 height 16
click at [764, 168] on span "2" at bounding box center [763, 168] width 17 height 16
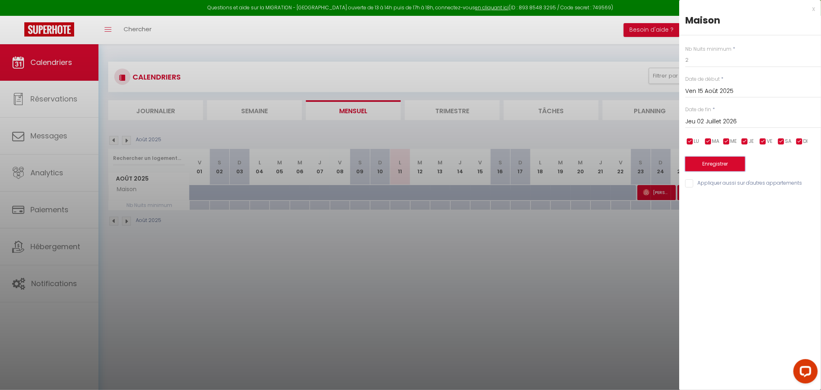
click at [712, 166] on button "Enregistrer" at bounding box center [716, 163] width 60 height 15
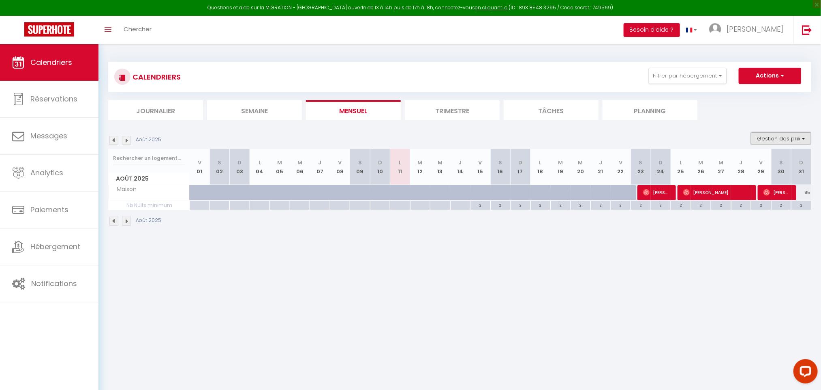
click at [790, 135] on button "Gestion des prix" at bounding box center [781, 138] width 60 height 12
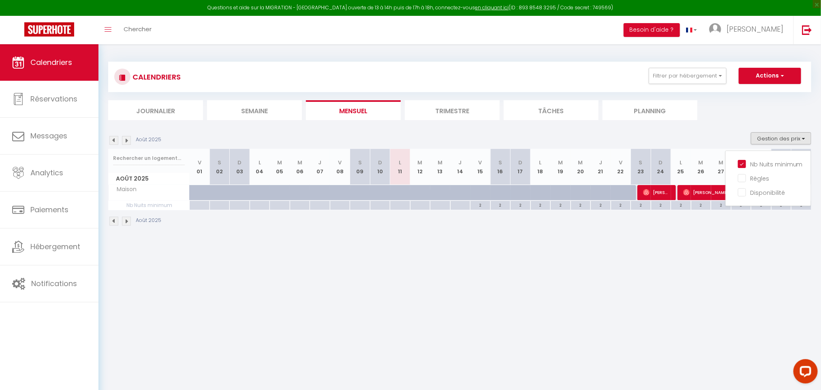
click at [637, 114] on li "Planning" at bounding box center [650, 110] width 95 height 20
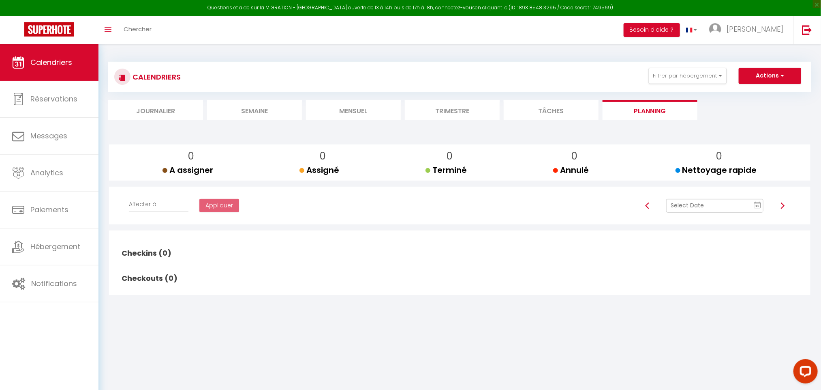
click at [153, 100] on li "Journalier" at bounding box center [155, 110] width 95 height 20
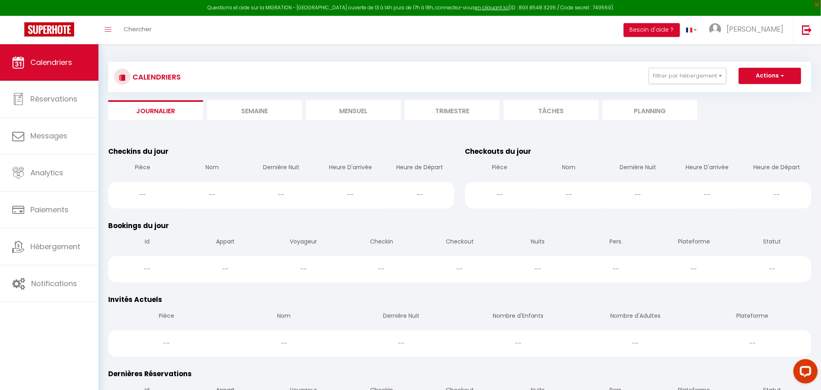
click at [454, 107] on li "Trimestre" at bounding box center [452, 110] width 95 height 20
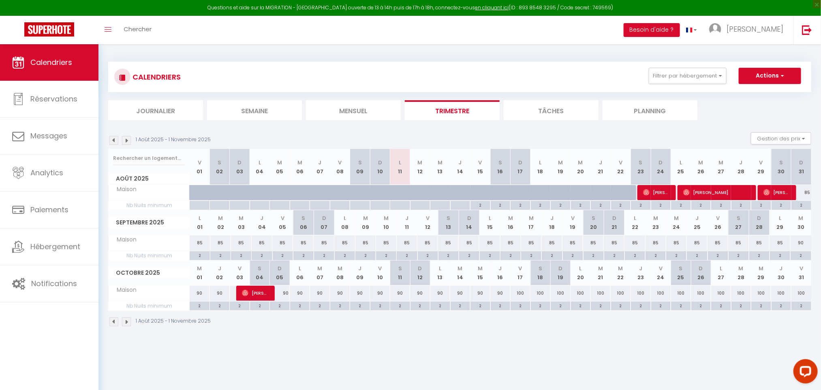
click at [344, 105] on li "Mensuel" at bounding box center [353, 110] width 95 height 20
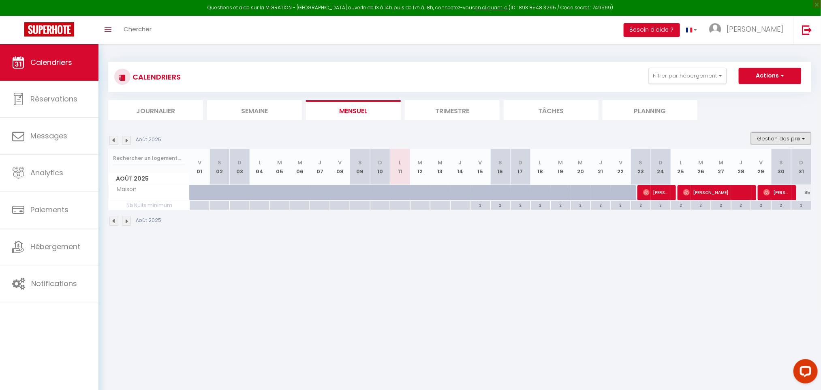
click at [790, 135] on button "Gestion des prix" at bounding box center [781, 138] width 60 height 12
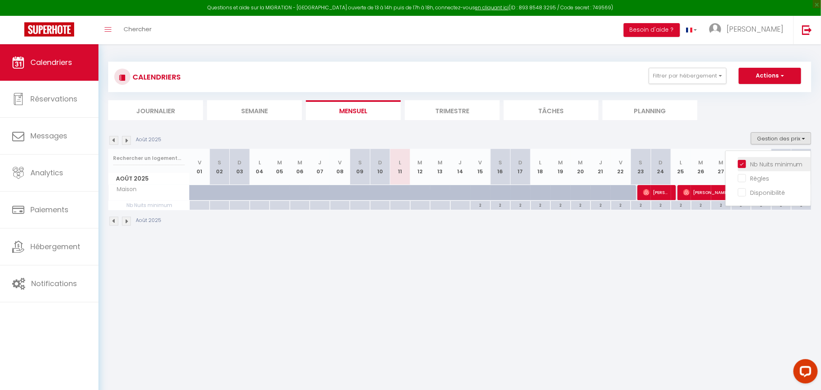
click at [743, 165] on input "Nb Nuits minimum" at bounding box center [774, 163] width 73 height 8
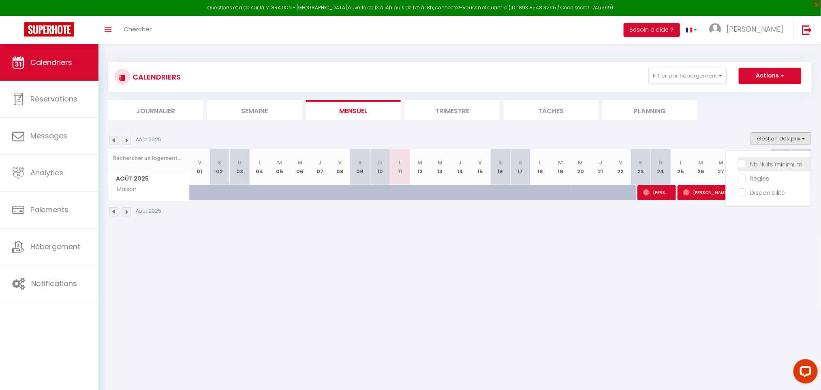
click at [743, 165] on input "Nb Nuits minimum" at bounding box center [774, 163] width 73 height 8
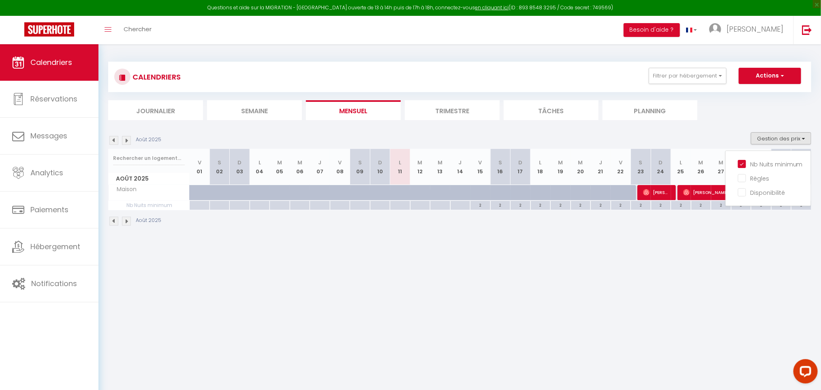
click at [731, 244] on div "CALENDRIERS Filtrer par hébergement La fleche APP 1 APP 2 Autres Maison Effacer…" at bounding box center [460, 143] width 723 height 199
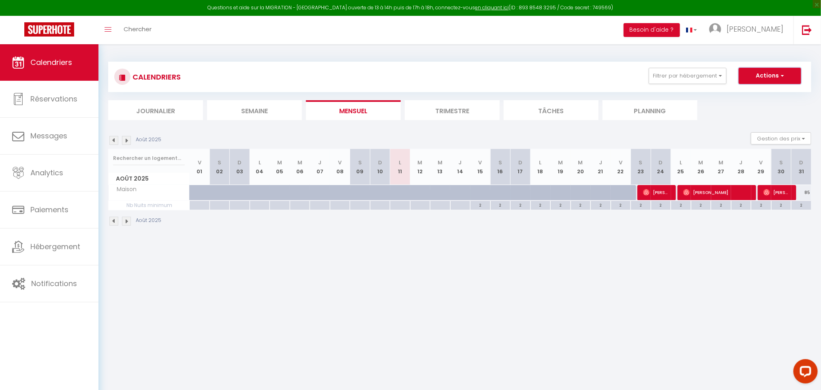
click at [773, 79] on button "Actions" at bounding box center [770, 76] width 62 height 16
click at [768, 141] on button "Gestion des prix" at bounding box center [781, 138] width 60 height 12
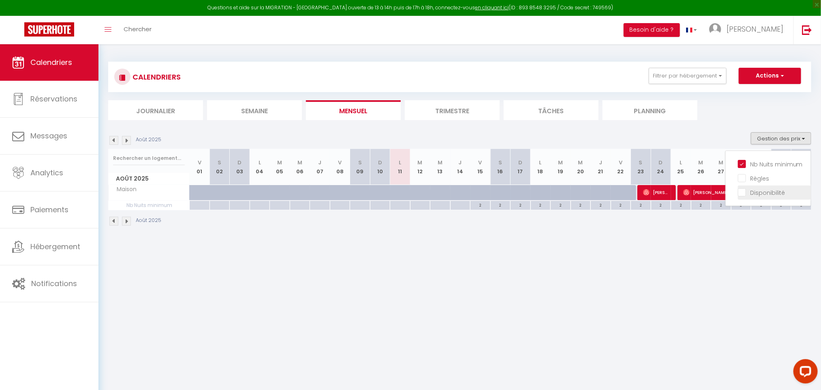
click at [753, 186] on li "Disponibilité" at bounding box center [774, 192] width 73 height 14
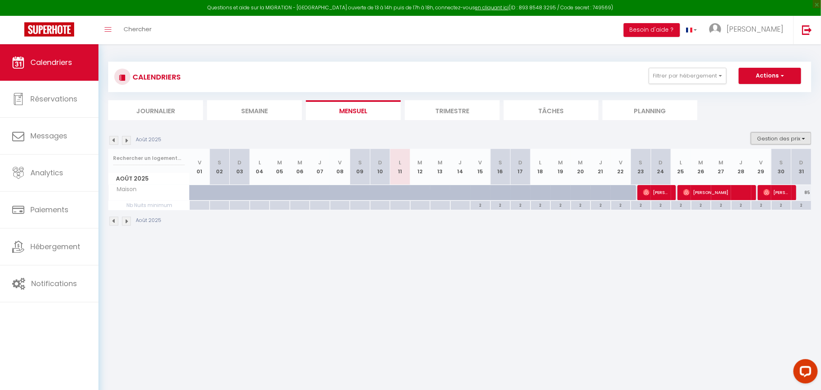
click at [775, 137] on button "Gestion des prix" at bounding box center [781, 138] width 60 height 12
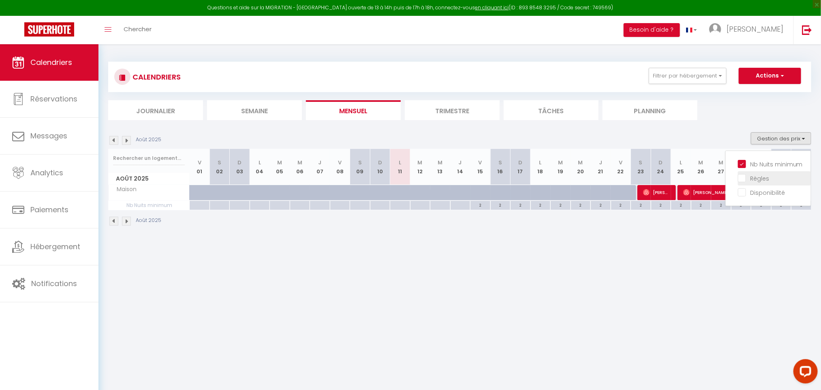
click at [747, 184] on li "Règles" at bounding box center [774, 178] width 73 height 14
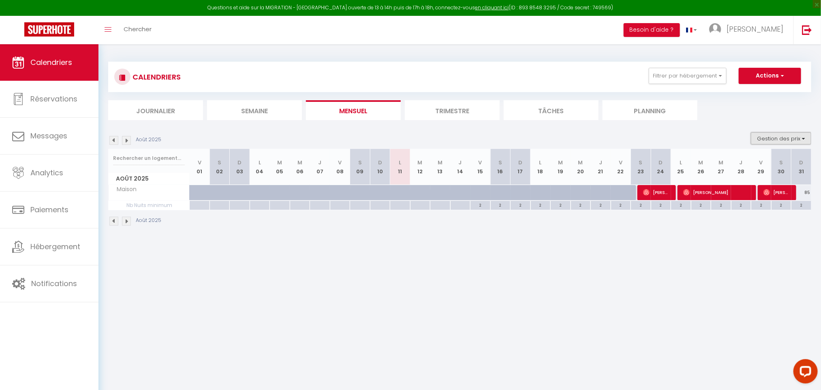
click at [781, 134] on button "Gestion des prix" at bounding box center [781, 138] width 60 height 12
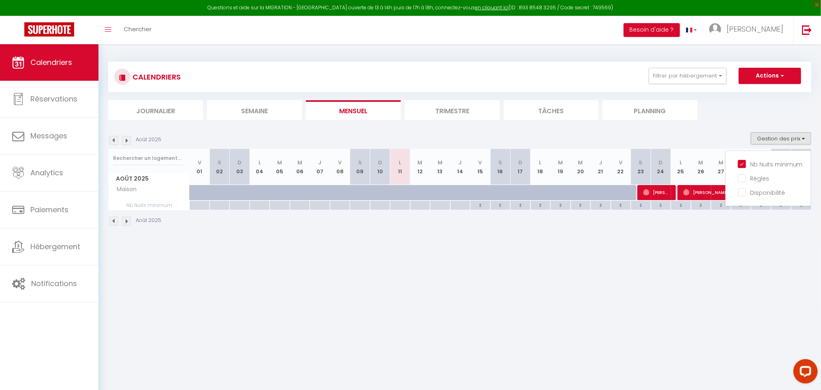
click at [658, 250] on body "Questions et aide sur la MIGRATION - [GEOGRAPHIC_DATA] ouverte de 13 à 14h puis…" at bounding box center [410, 239] width 821 height 390
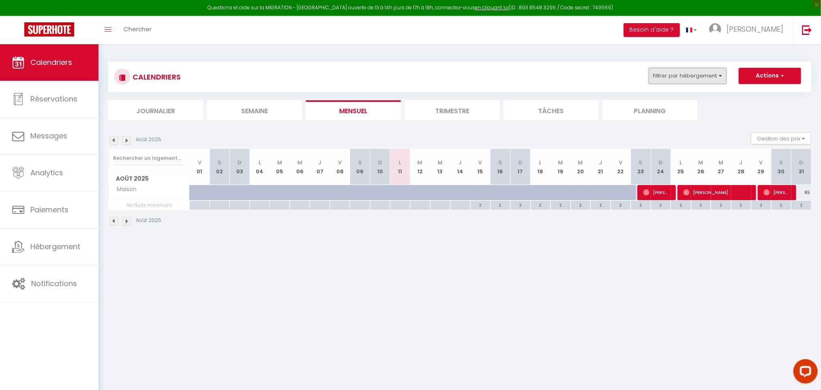
click at [671, 73] on button "Filtrer par hébergement" at bounding box center [688, 76] width 78 height 16
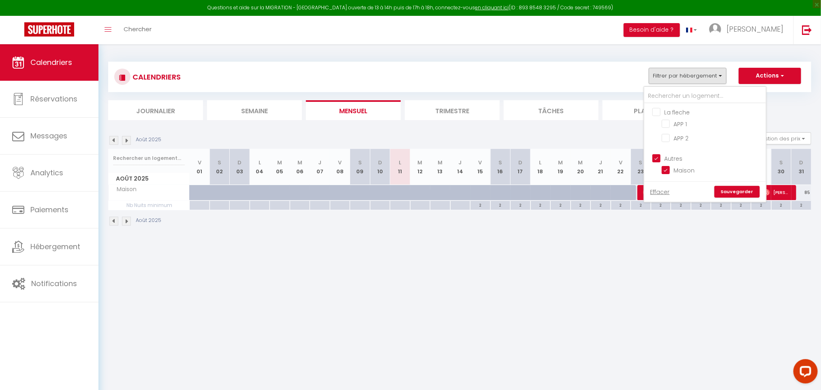
click at [662, 110] on input "La fleche" at bounding box center [714, 111] width 122 height 8
click at [741, 181] on div "Effacer Sauvegarder" at bounding box center [706, 191] width 122 height 21
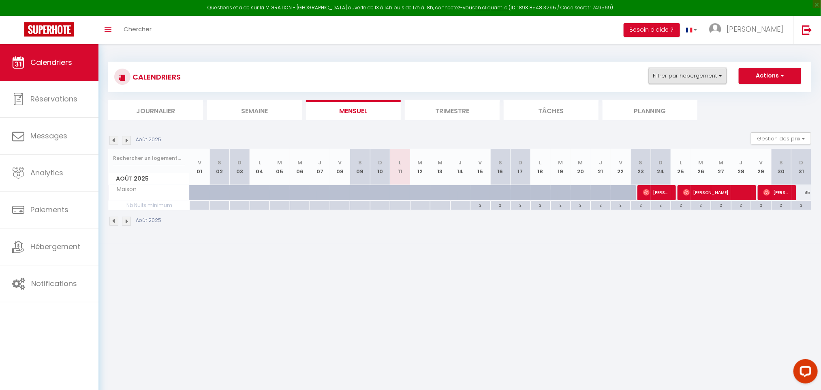
click at [704, 79] on button "Filtrer par hébergement" at bounding box center [688, 76] width 78 height 16
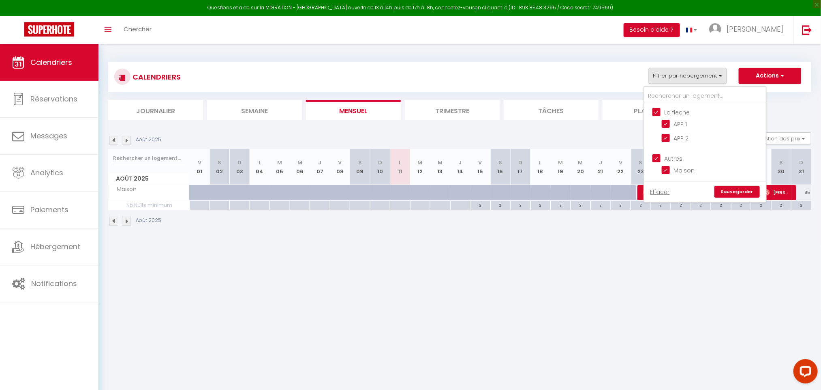
click at [728, 186] on link "Sauvegarder" at bounding box center [737, 192] width 45 height 12
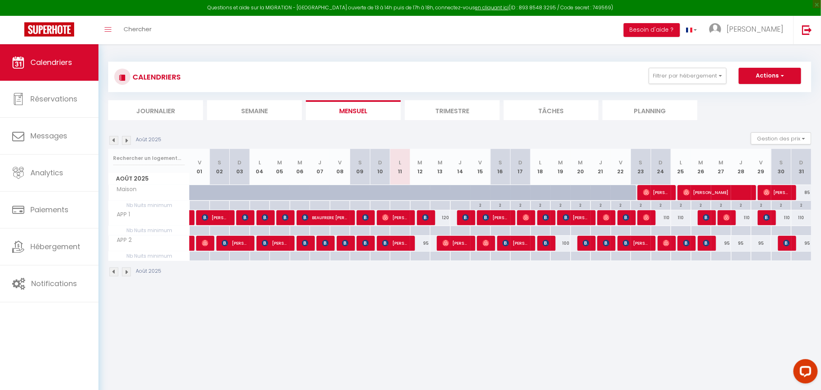
click at [701, 202] on div "2" at bounding box center [702, 205] width 20 height 8
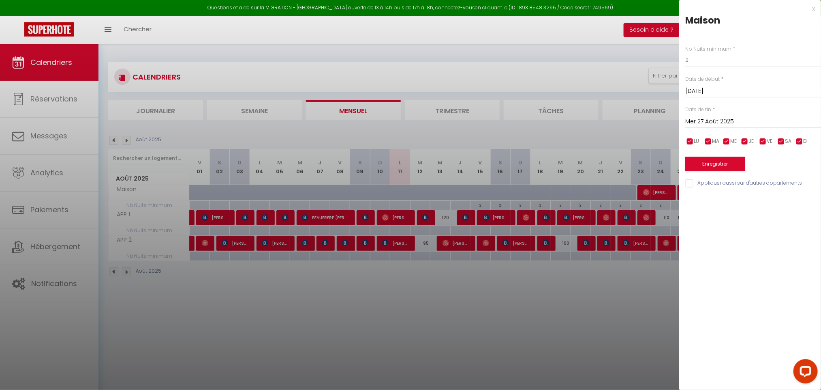
click at [710, 120] on input "Mer 27 Août 2025" at bounding box center [754, 121] width 136 height 11
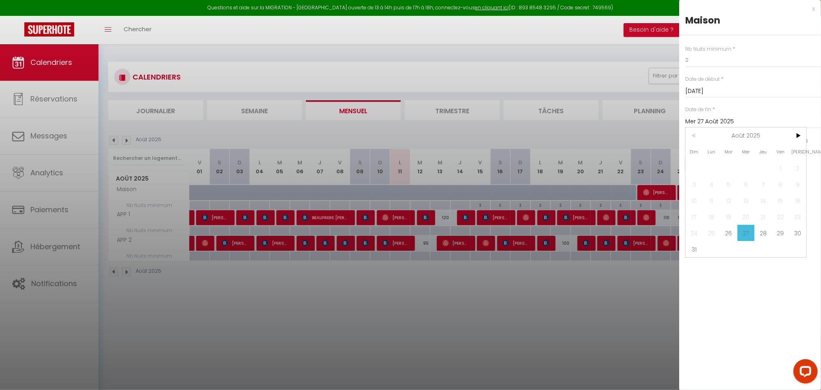
click at [694, 136] on span "<" at bounding box center [694, 135] width 17 height 16
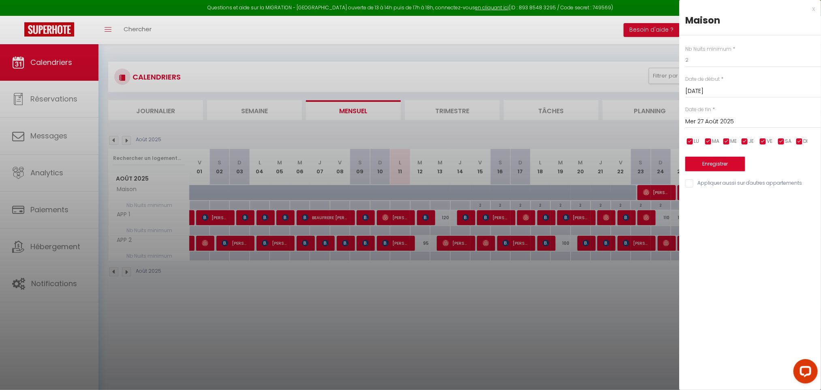
click at [585, 355] on div at bounding box center [410, 195] width 821 height 390
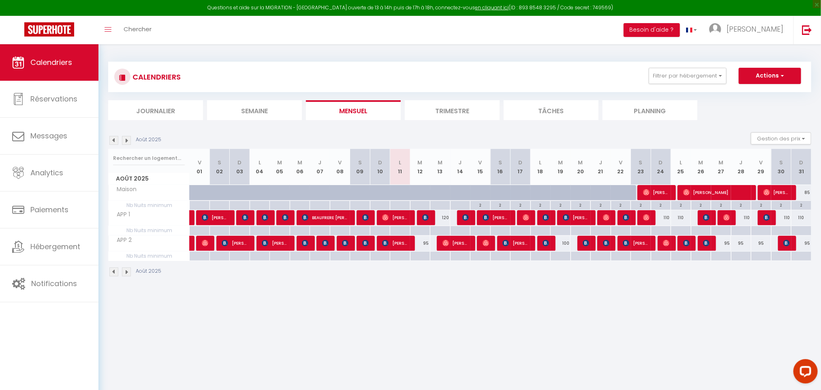
click at [473, 105] on li "Trimestre" at bounding box center [452, 110] width 95 height 20
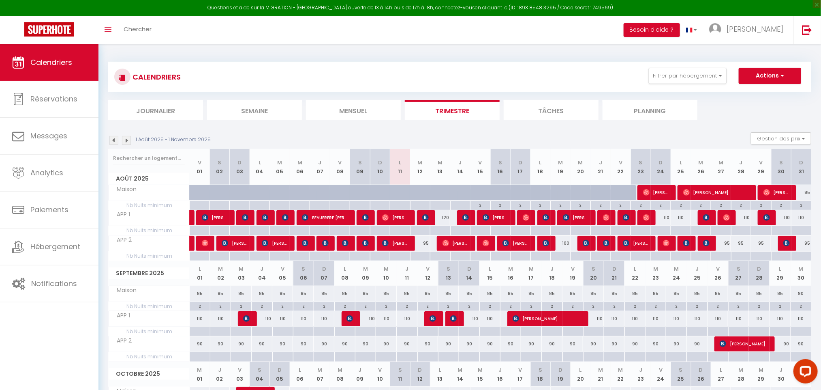
scroll to position [111, 0]
